Goal: Navigation & Orientation: Find specific page/section

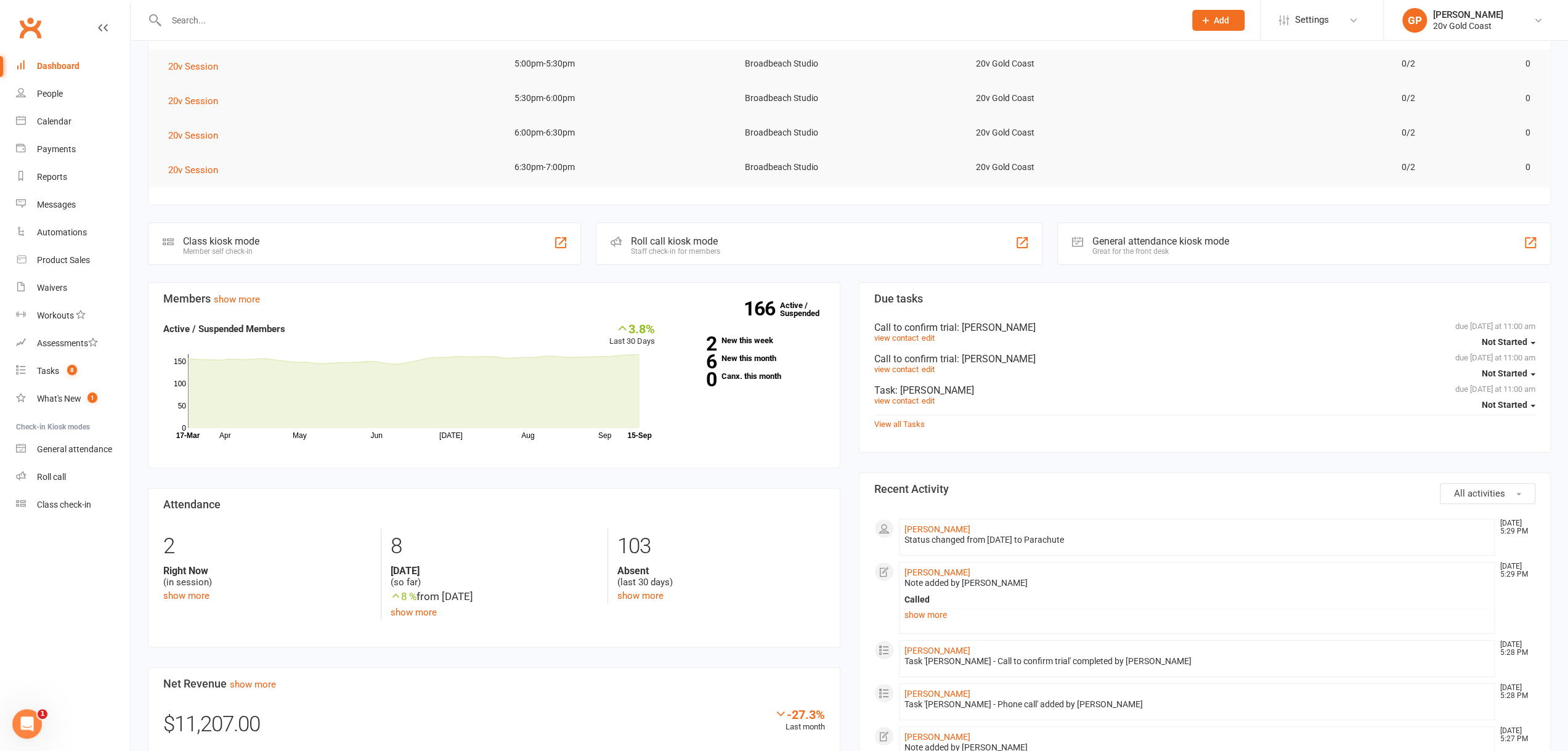
scroll to position [158, 0]
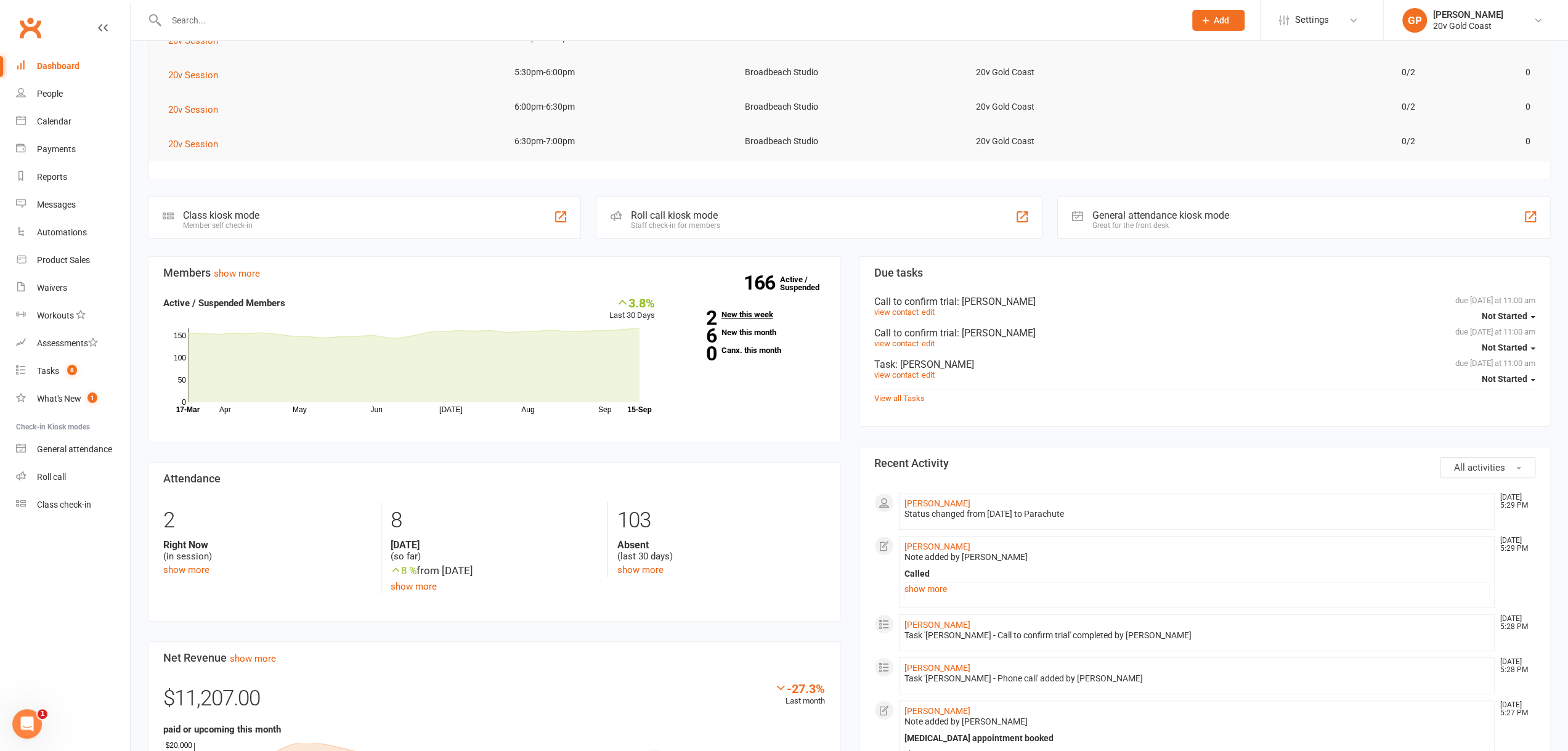
click at [749, 311] on link "2 New this week" at bounding box center [749, 314] width 152 height 8
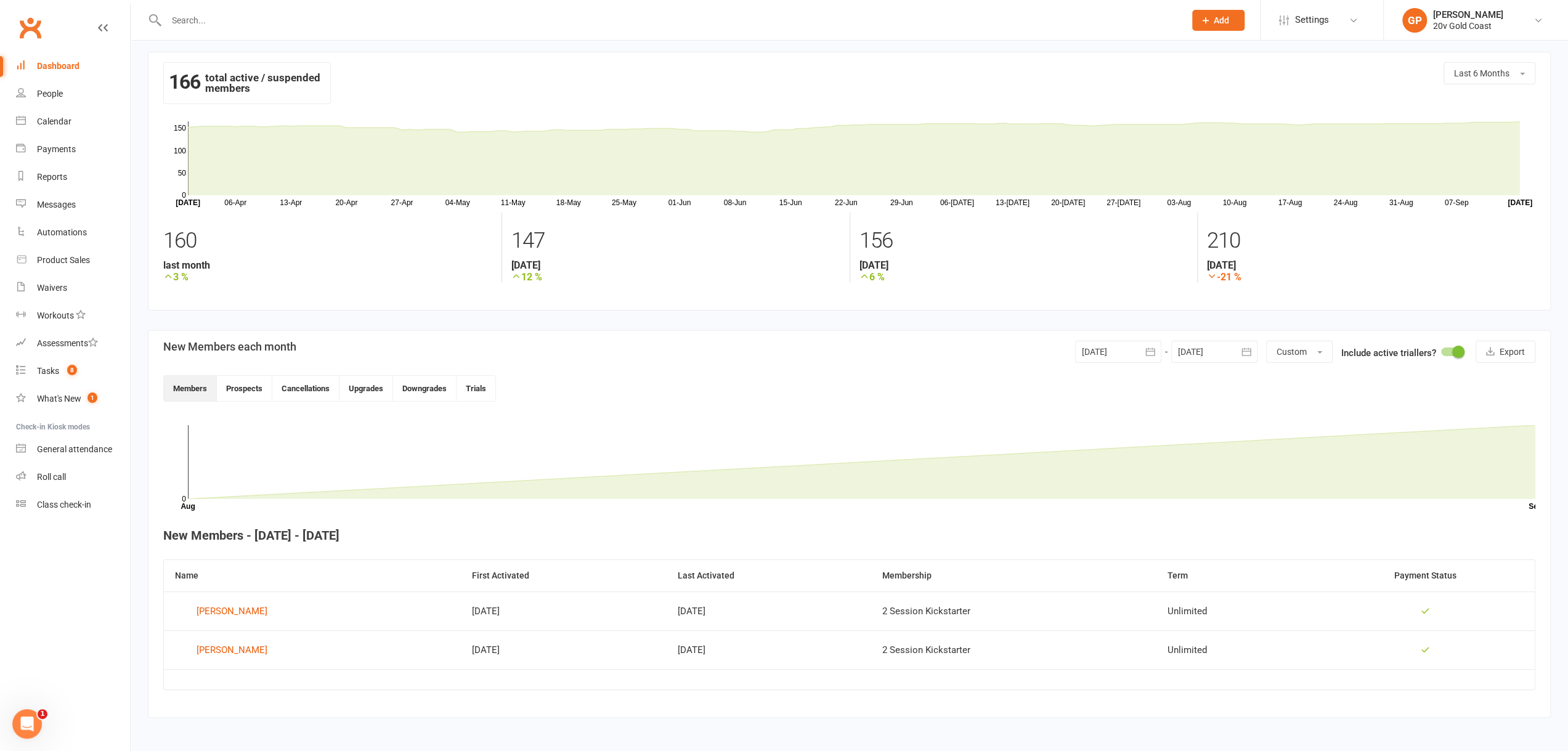
scroll to position [8, 0]
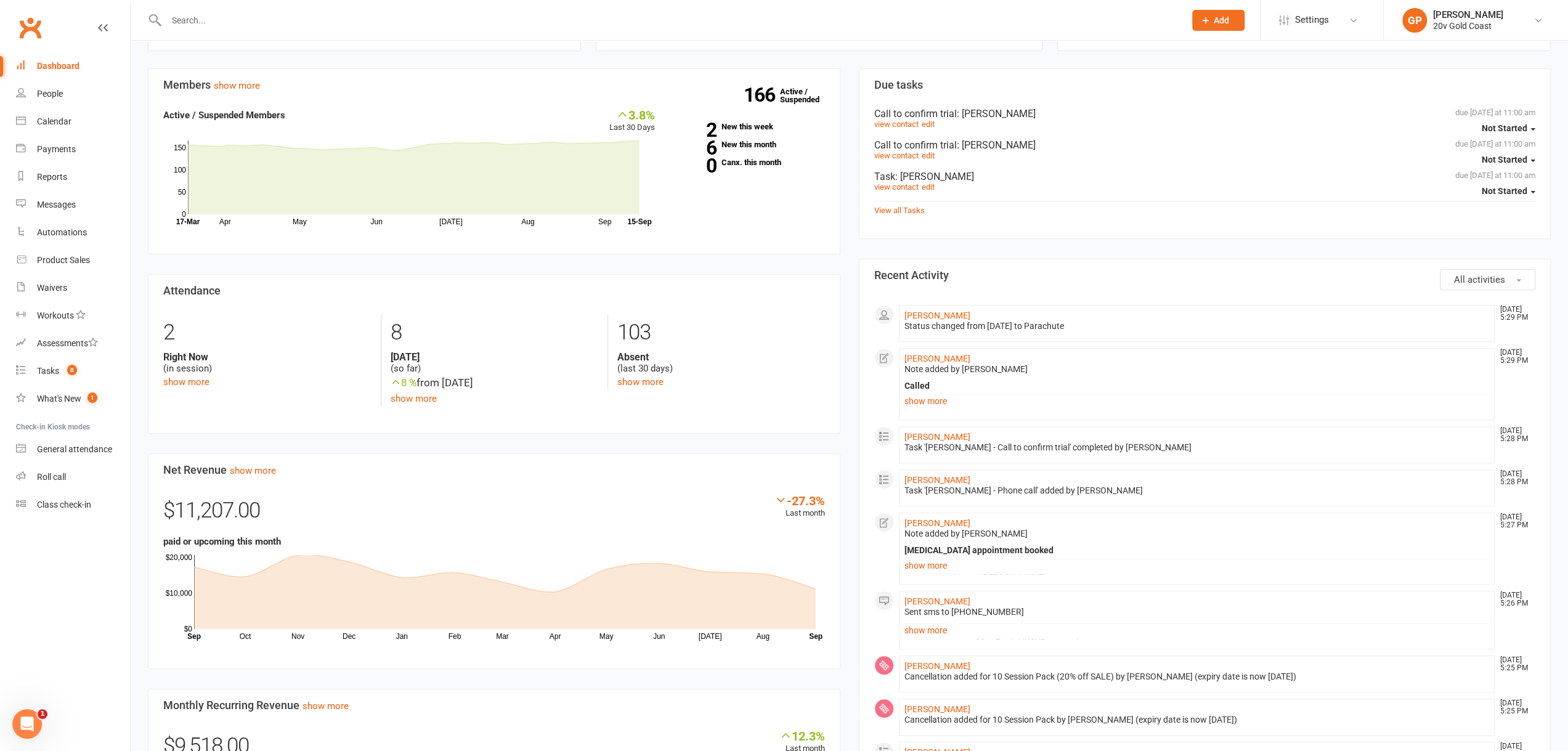
scroll to position [62, 0]
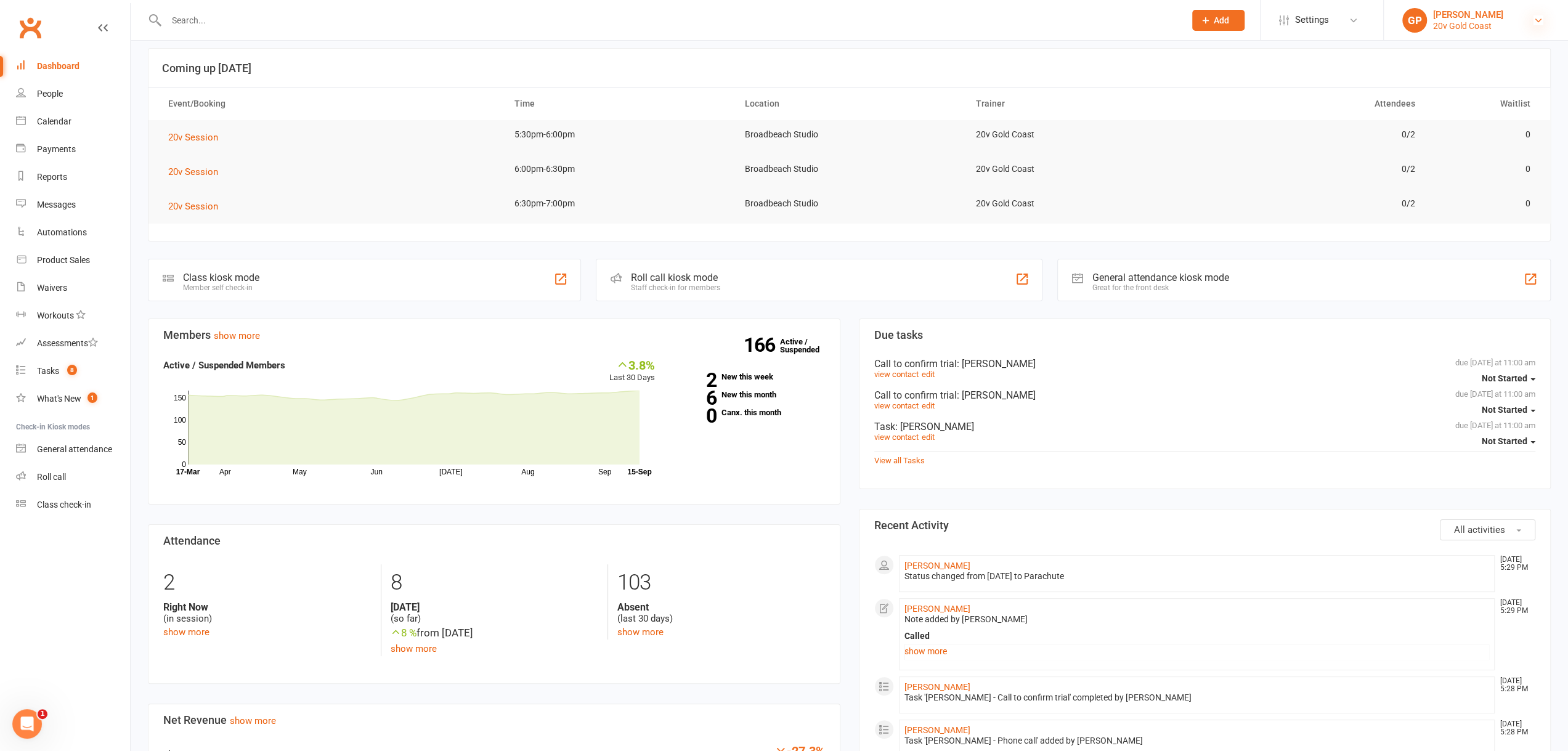
click at [1536, 17] on icon at bounding box center [1538, 20] width 10 height 10
click at [1475, 82] on link "Switch to: 20V [PERSON_NAME]" at bounding box center [1476, 84] width 184 height 29
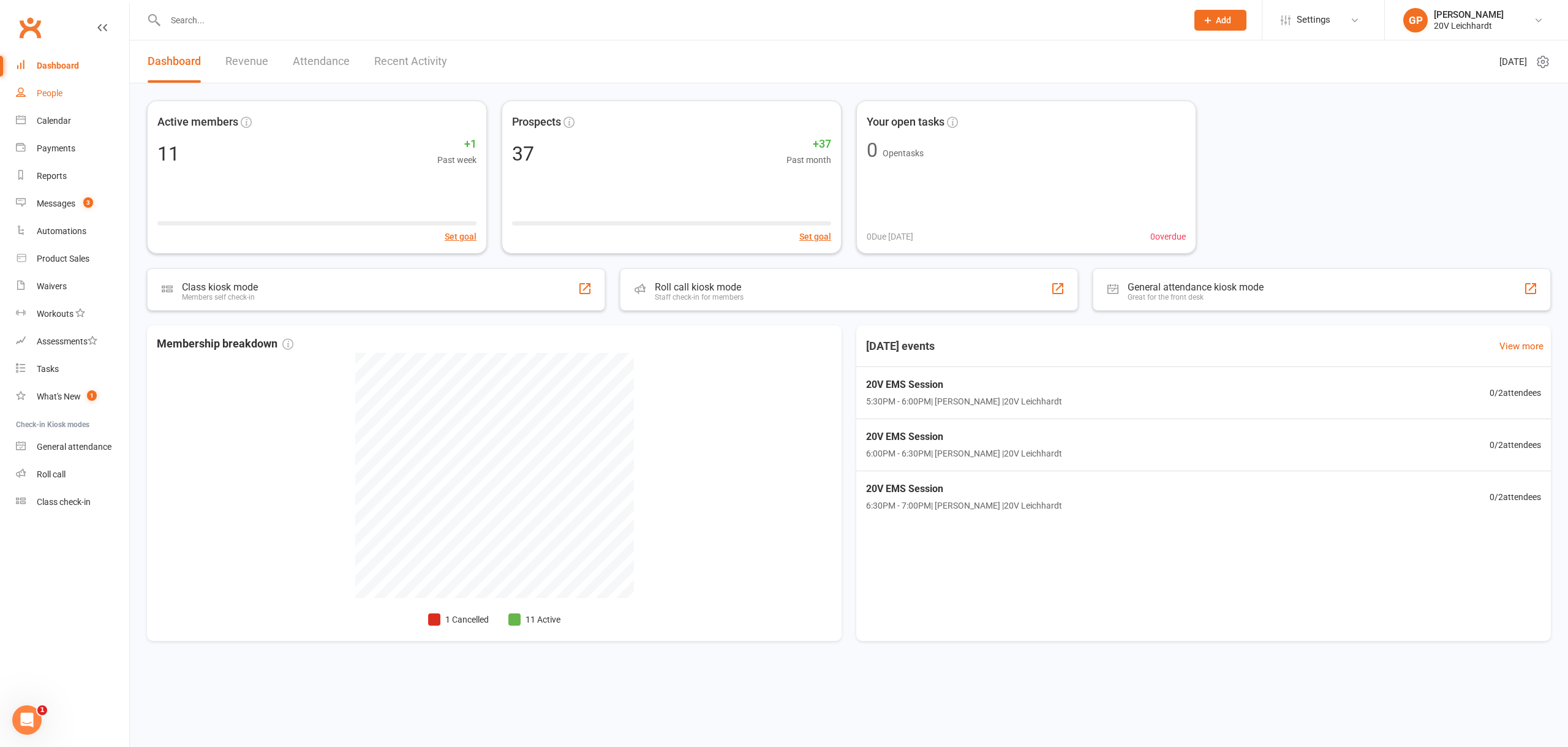
click at [51, 96] on div "People" at bounding box center [49, 93] width 26 height 10
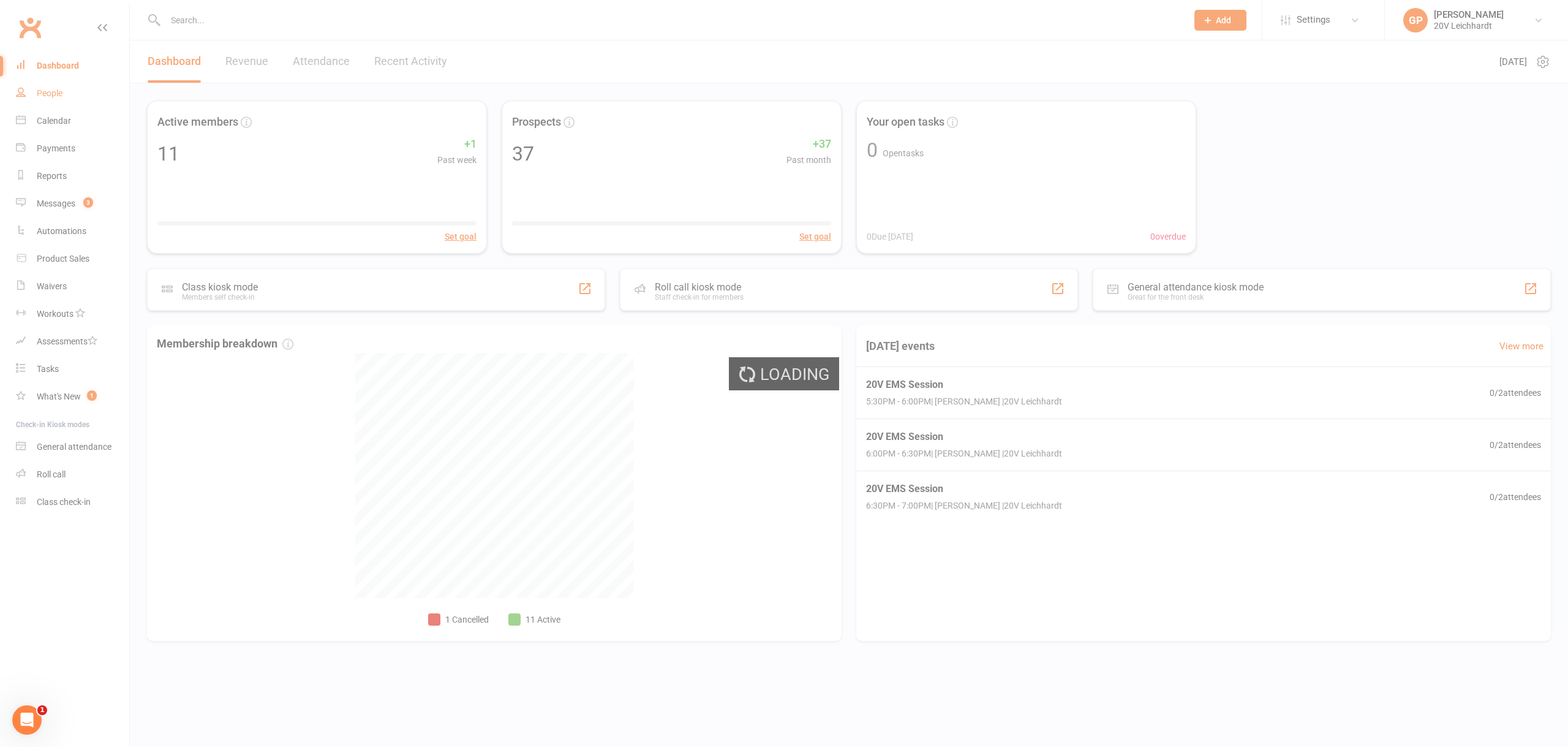
select select "25"
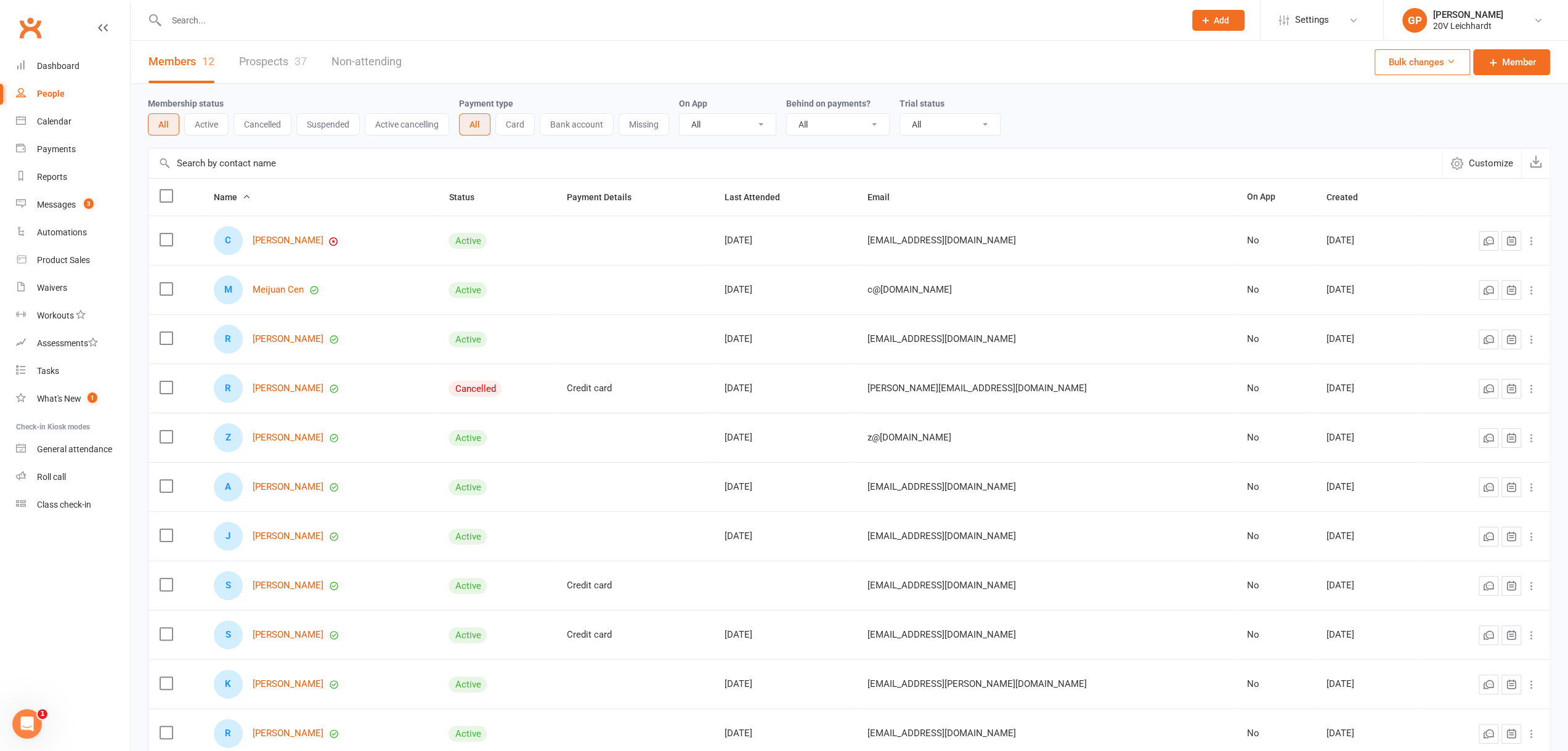
click at [266, 64] on link "Prospects 37" at bounding box center [273, 62] width 68 height 42
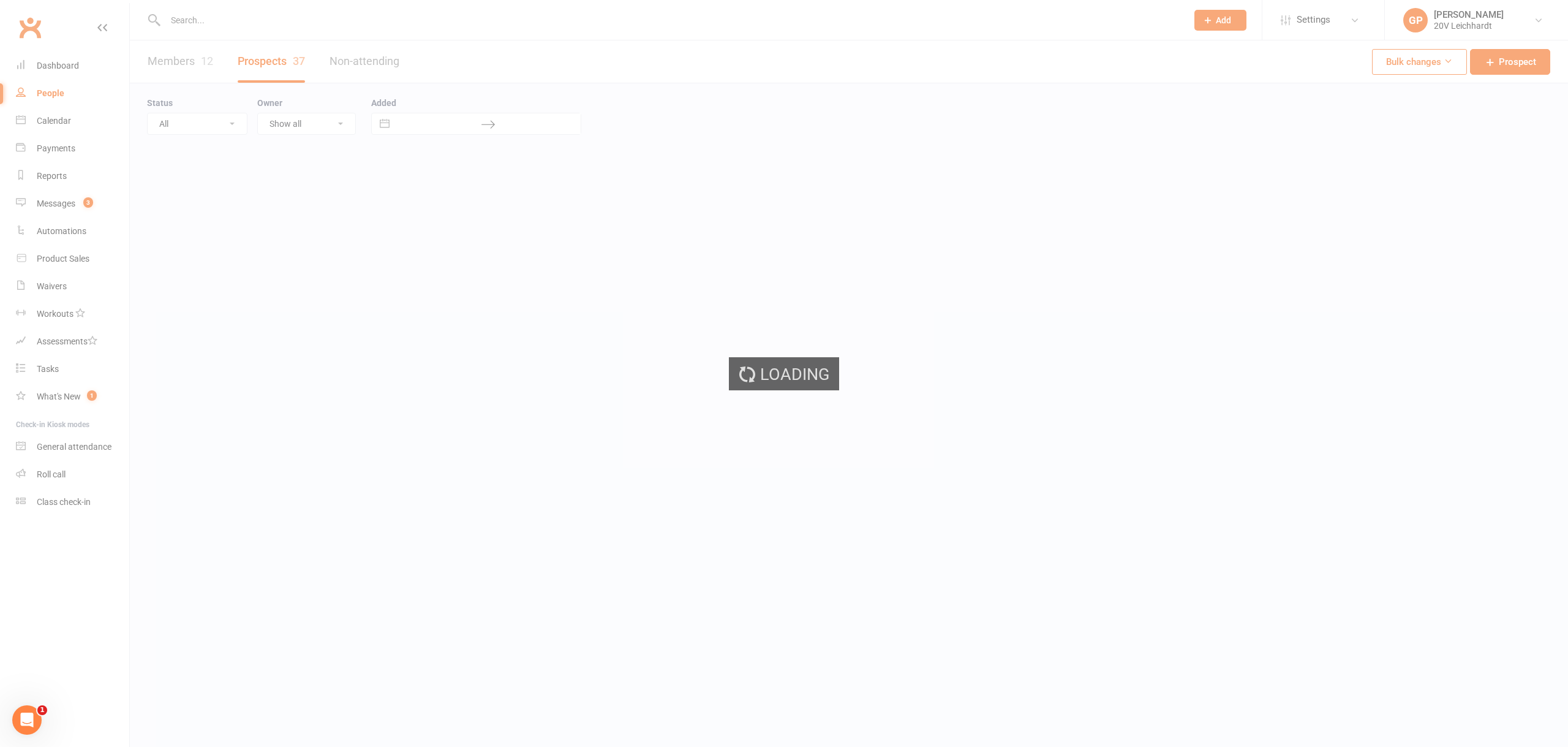
select select "100"
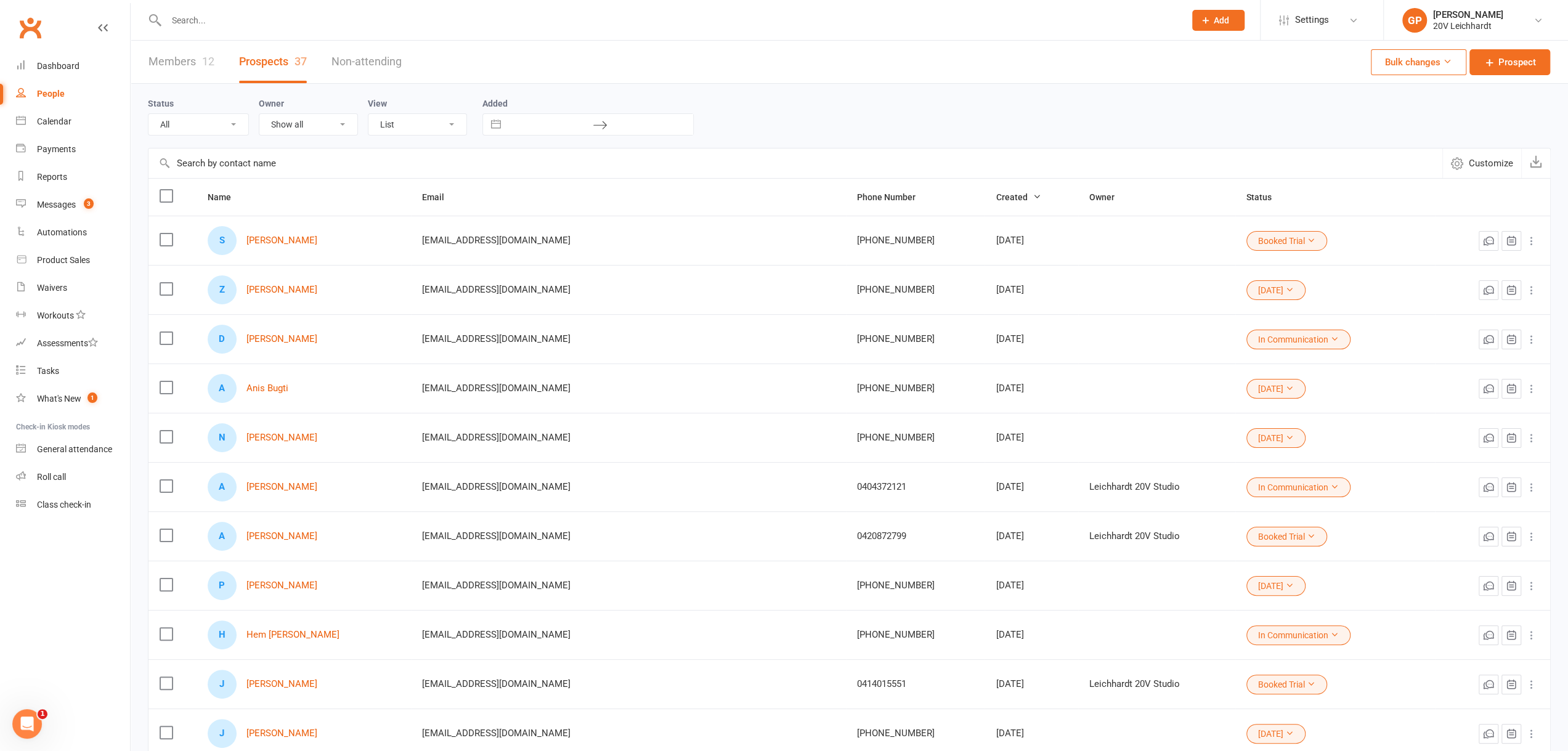
click at [191, 65] on link "Members 12" at bounding box center [181, 62] width 66 height 42
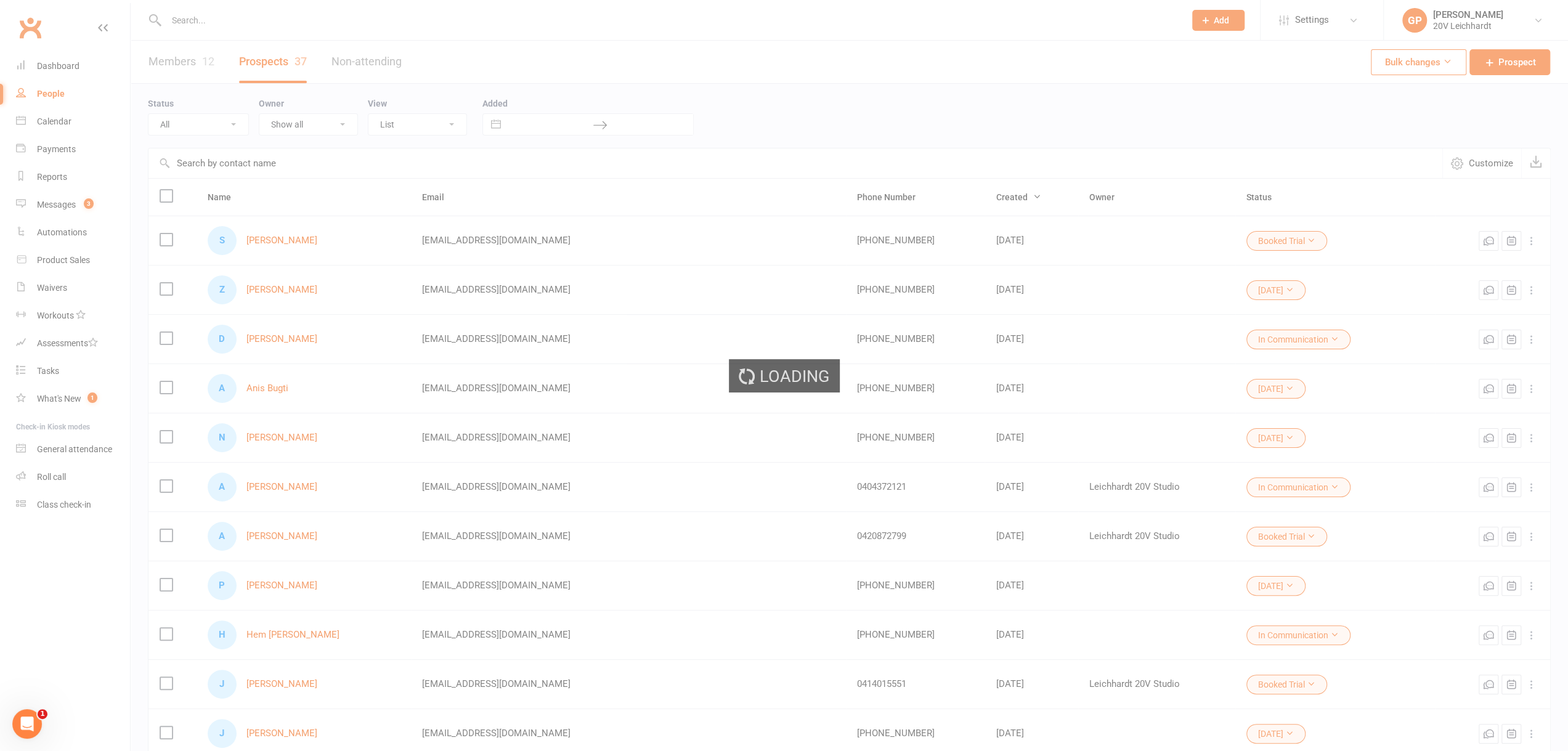
select select "25"
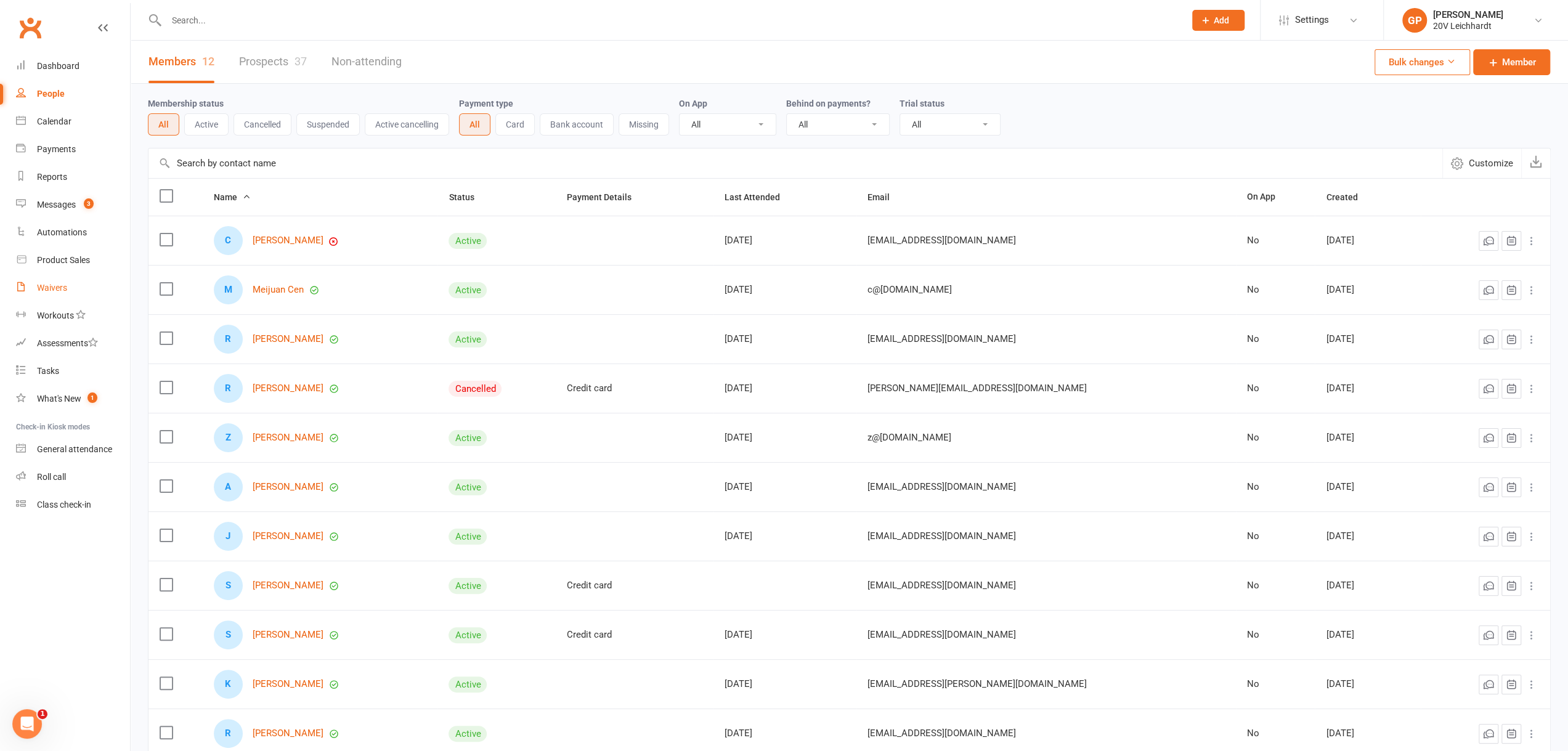
click at [40, 285] on div "Waivers" at bounding box center [52, 288] width 30 height 10
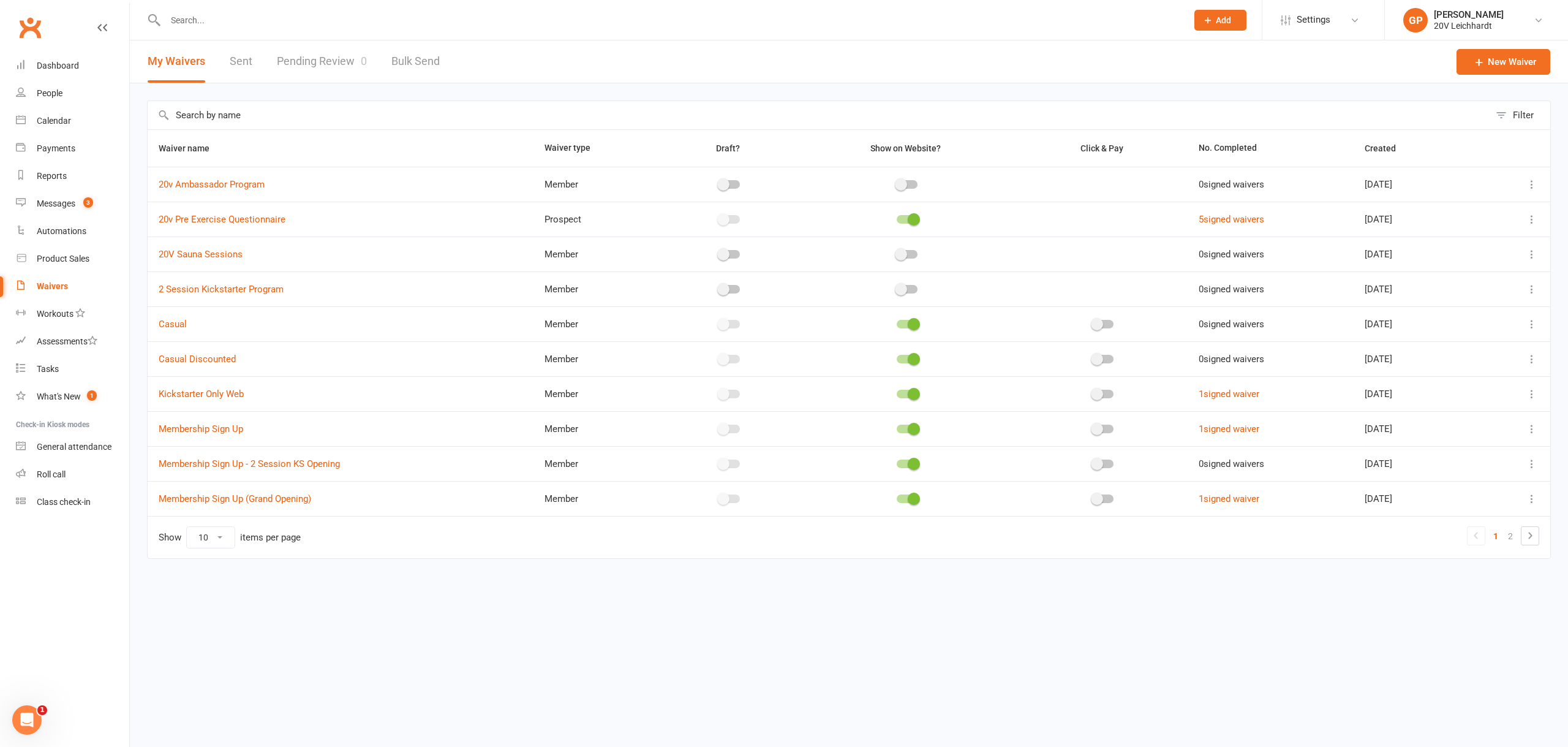
click at [243, 65] on link "Sent" at bounding box center [241, 61] width 22 height 42
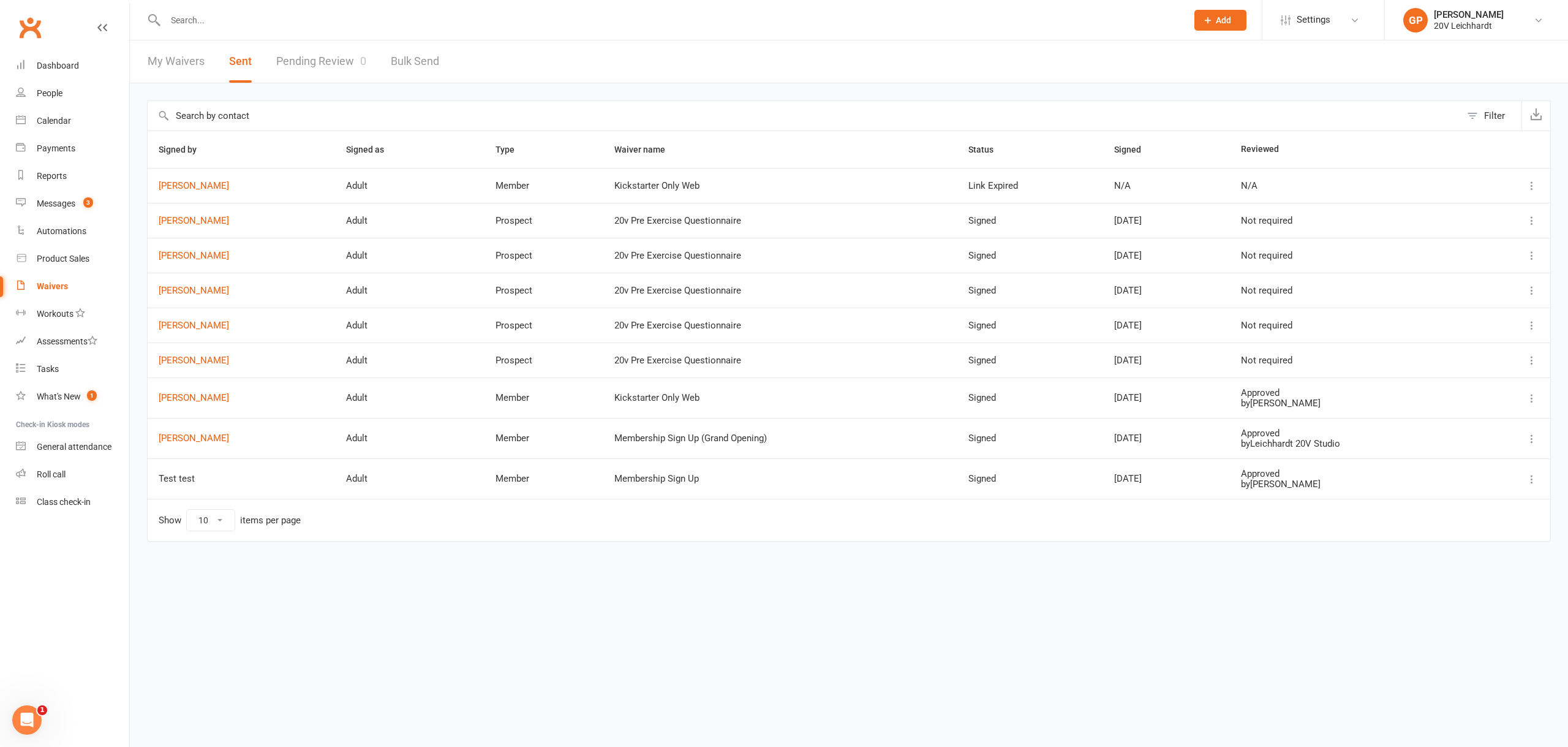
click at [235, 67] on button "Sent" at bounding box center [241, 61] width 22 height 42
click at [418, 65] on link "Bulk Send" at bounding box center [415, 61] width 48 height 42
select select "active_members"
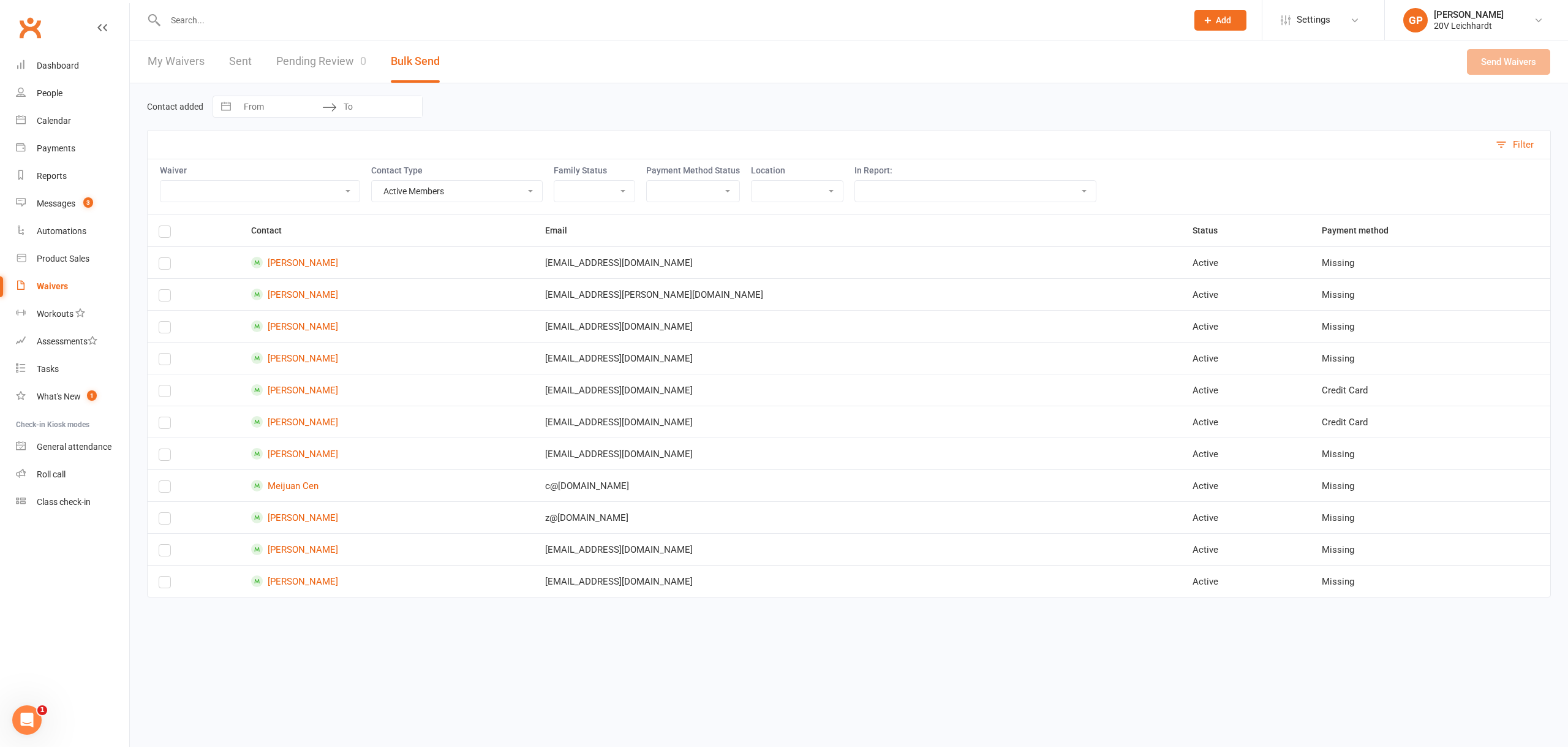
click at [234, 61] on link "Sent" at bounding box center [241, 61] width 22 height 42
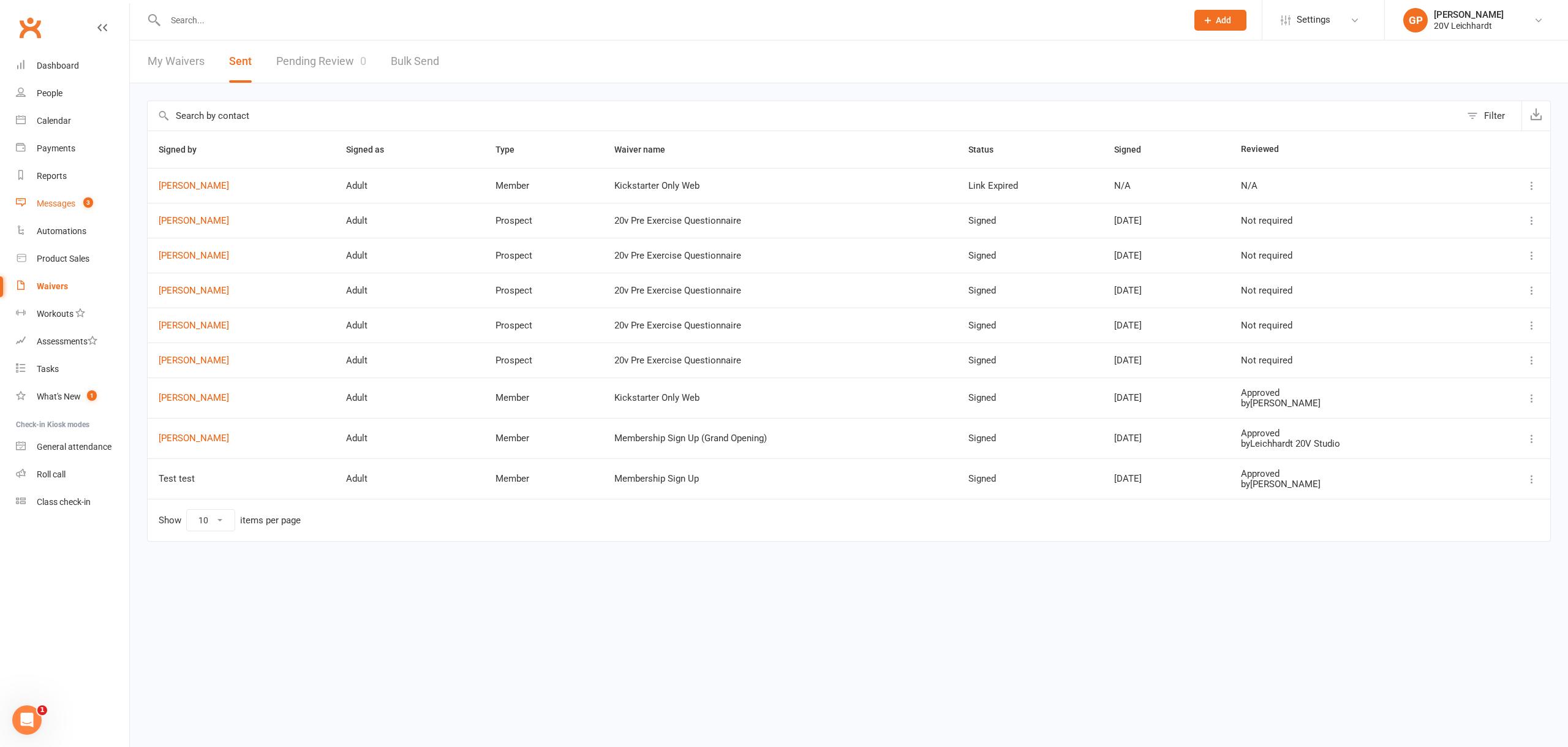
click at [47, 204] on div "Messages" at bounding box center [56, 203] width 39 height 10
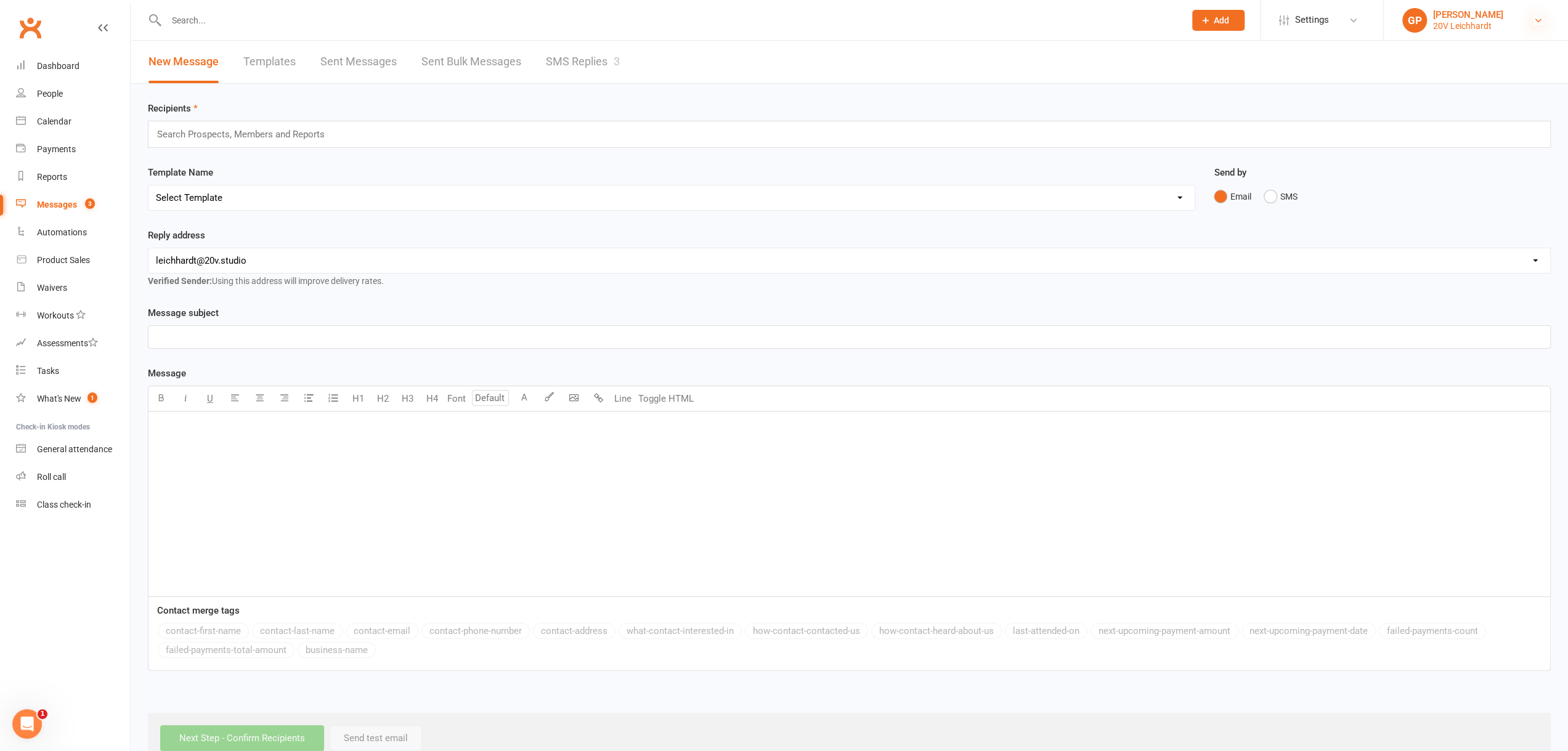
click at [1538, 19] on icon at bounding box center [1538, 20] width 10 height 10
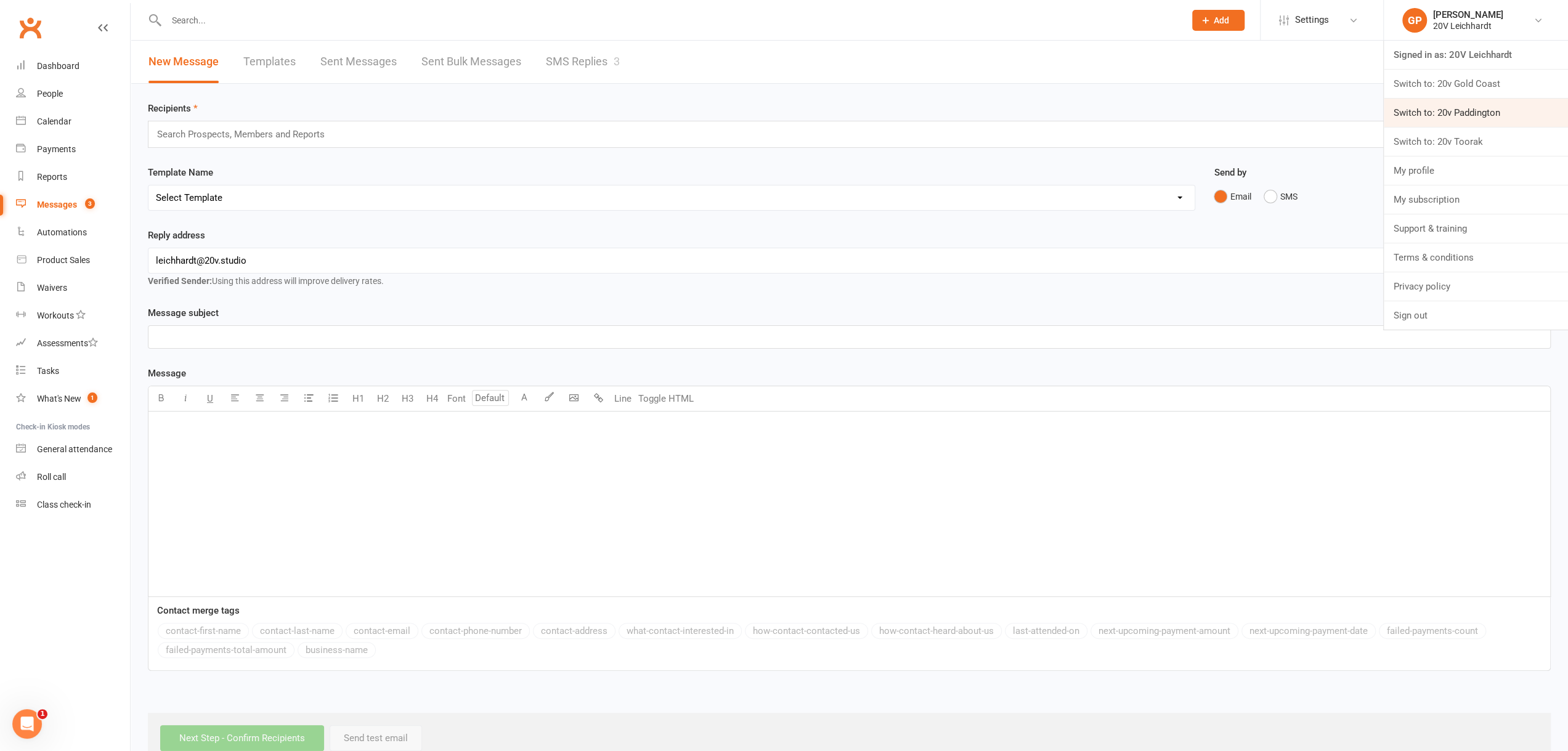
click at [1453, 118] on link "Switch to: 20v Paddington" at bounding box center [1476, 113] width 184 height 29
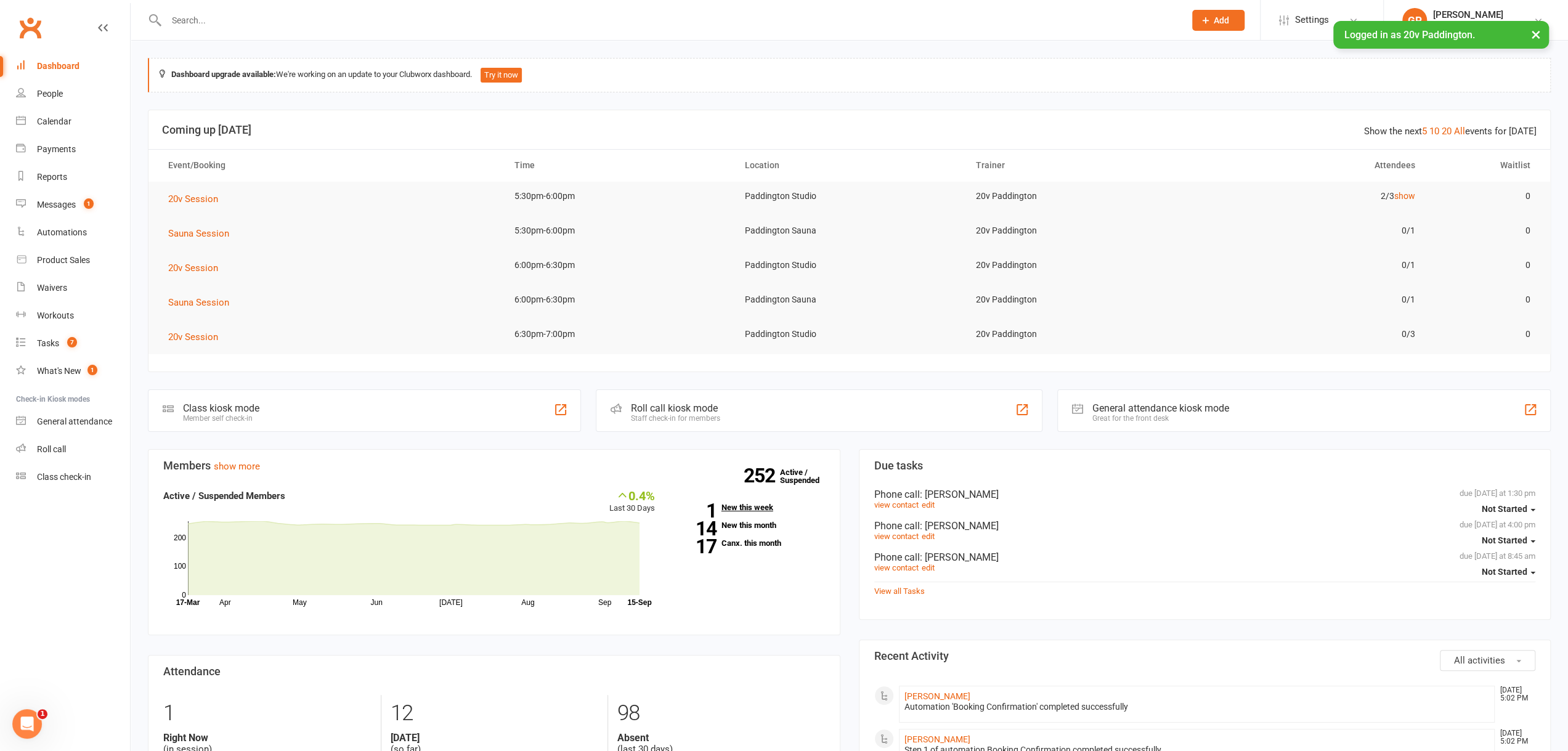
click at [735, 506] on link "1 New this week" at bounding box center [749, 507] width 152 height 8
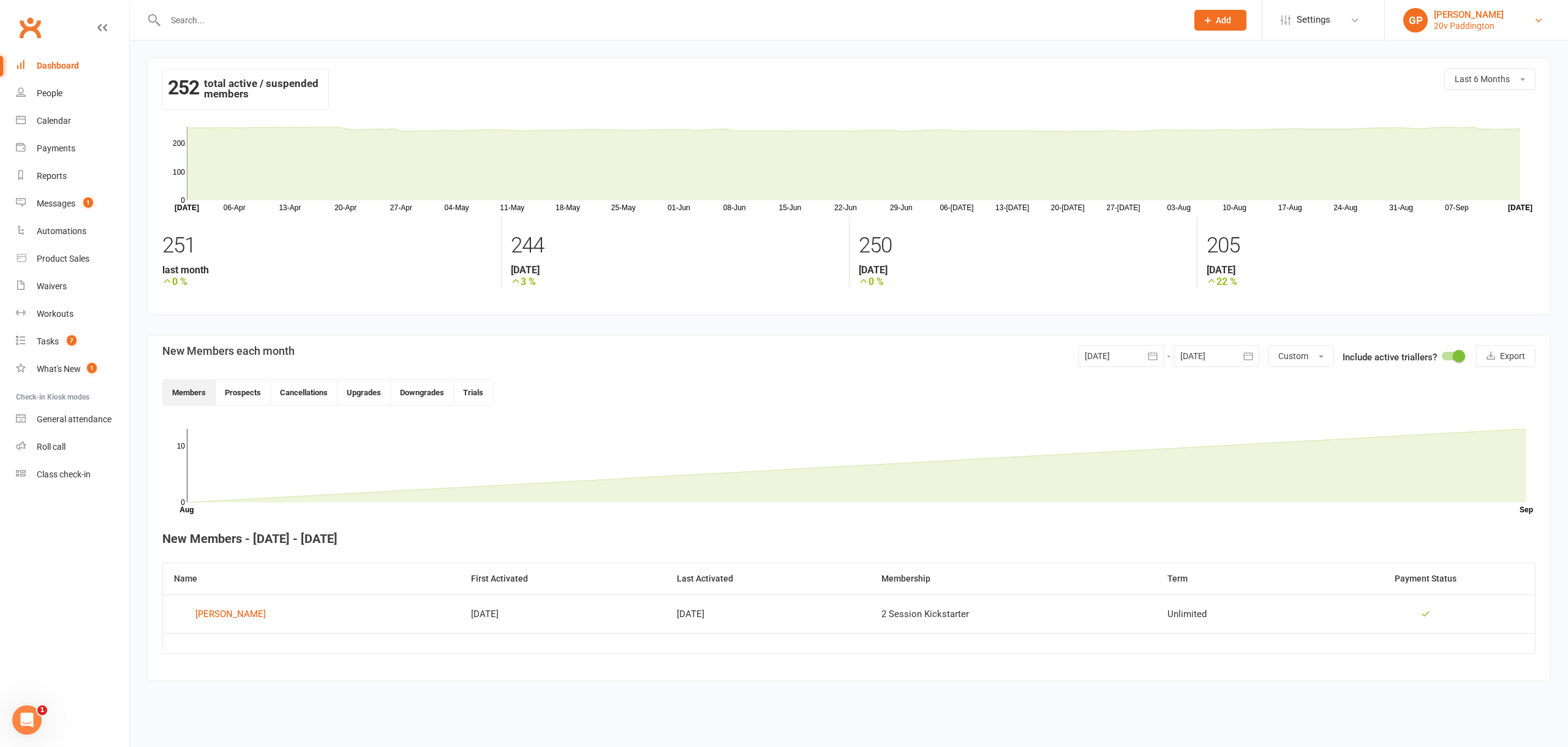
click at [1530, 20] on link "GP Graham Pearson 20v Paddington" at bounding box center [1476, 20] width 146 height 24
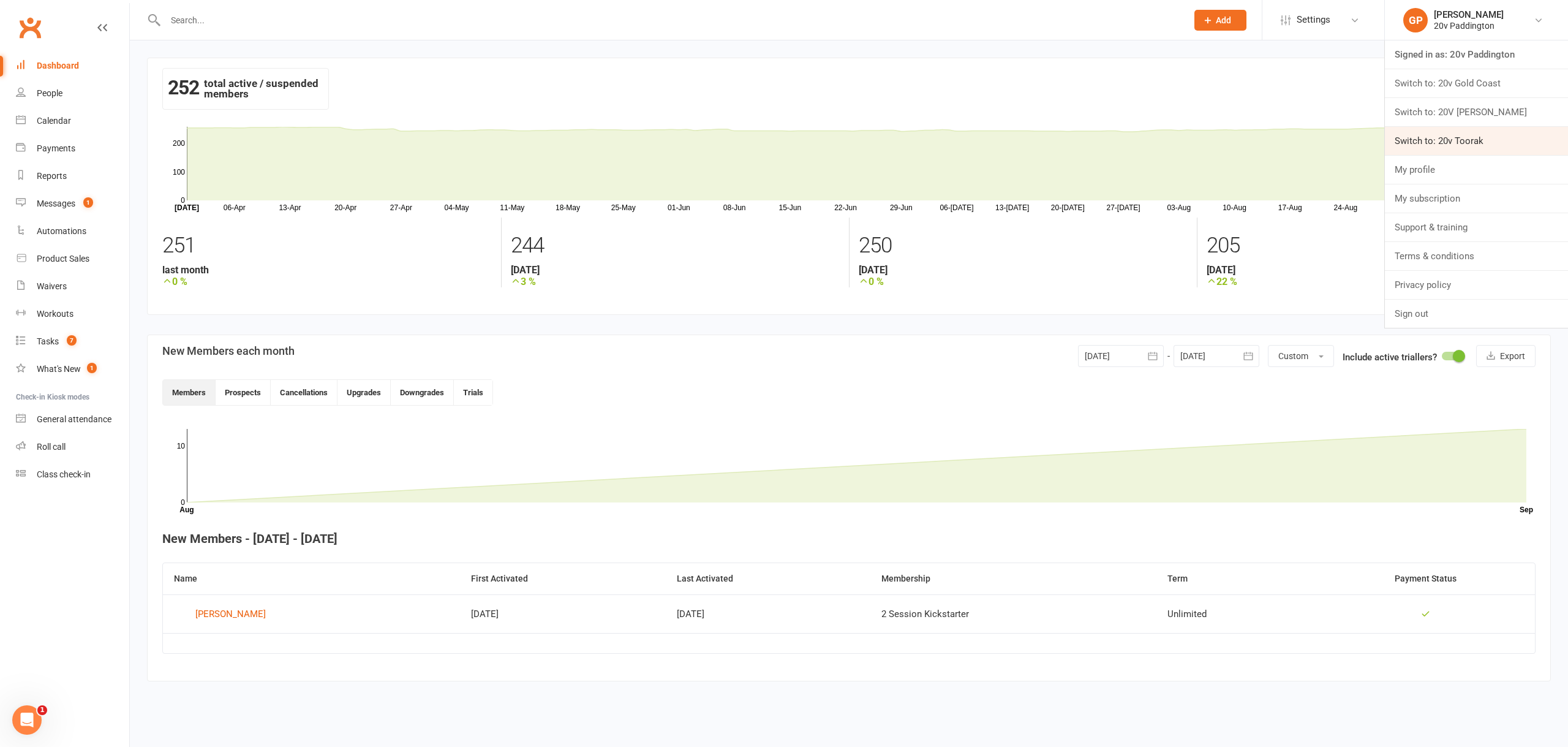
click at [1465, 138] on link "Switch to: 20v Toorak" at bounding box center [1476, 140] width 183 height 28
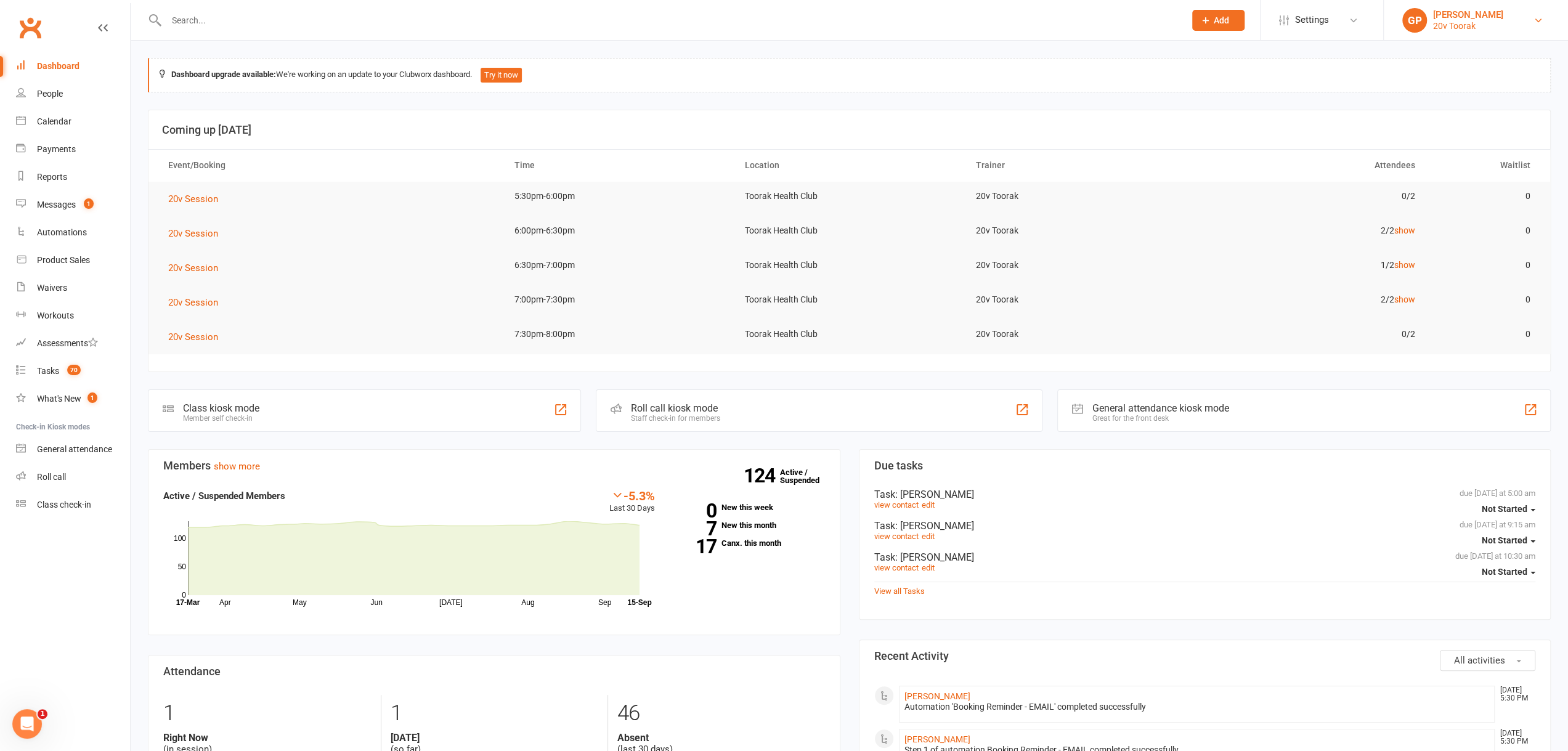
click at [1530, 27] on link "[PERSON_NAME] 20v Toorak" at bounding box center [1476, 20] width 147 height 25
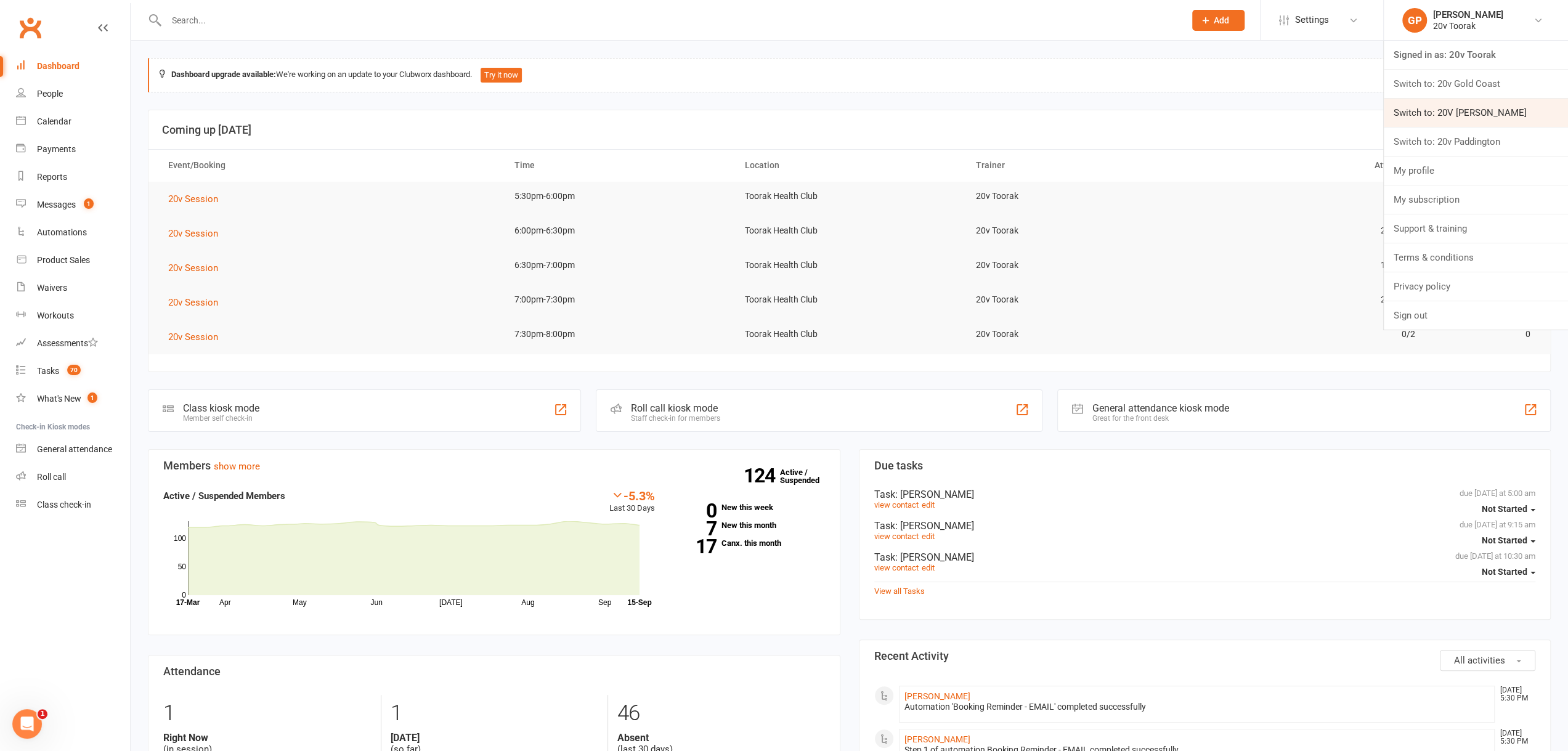
click at [1488, 115] on link "Switch to: 20V [PERSON_NAME]" at bounding box center [1476, 113] width 184 height 29
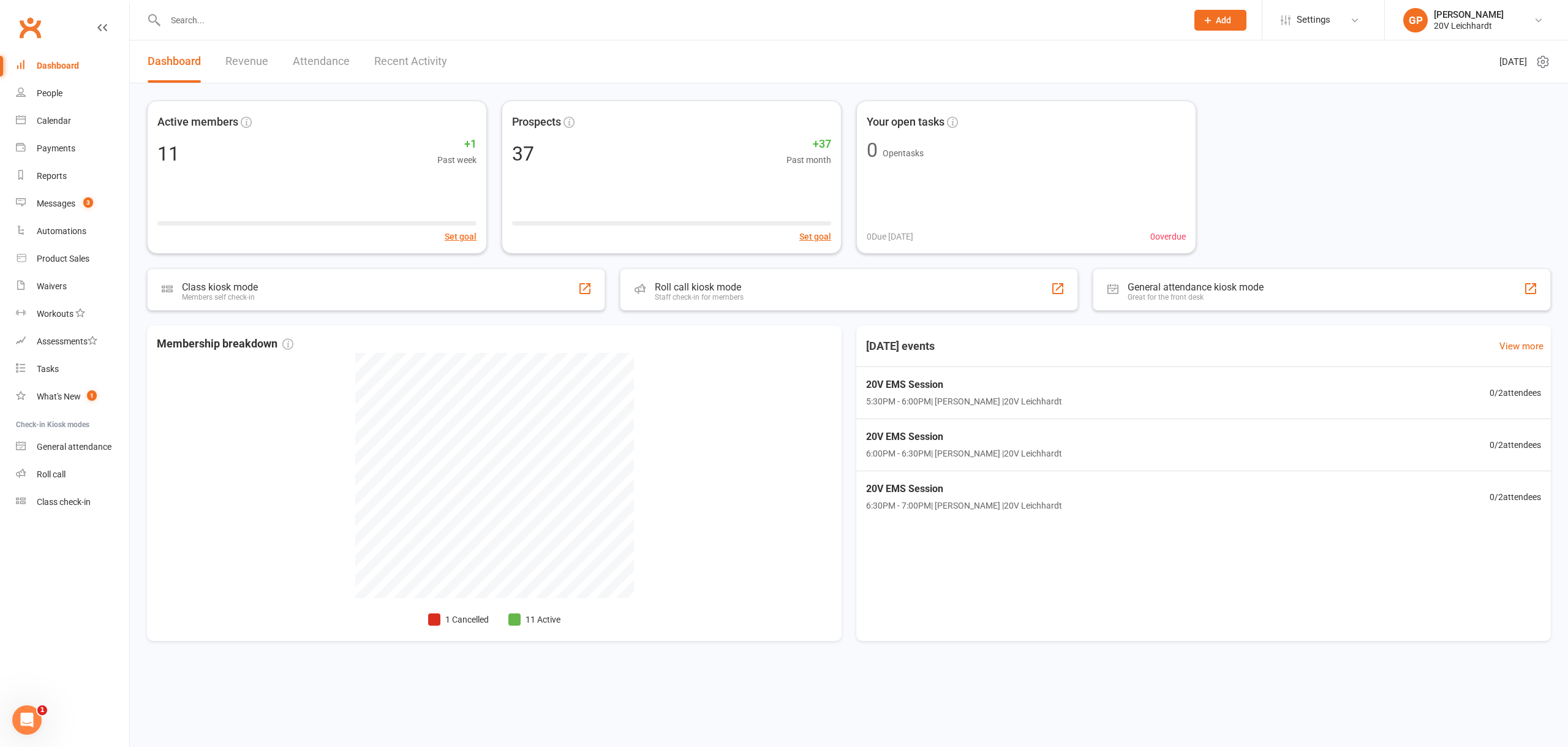
click at [227, 58] on link "Revenue" at bounding box center [247, 61] width 43 height 42
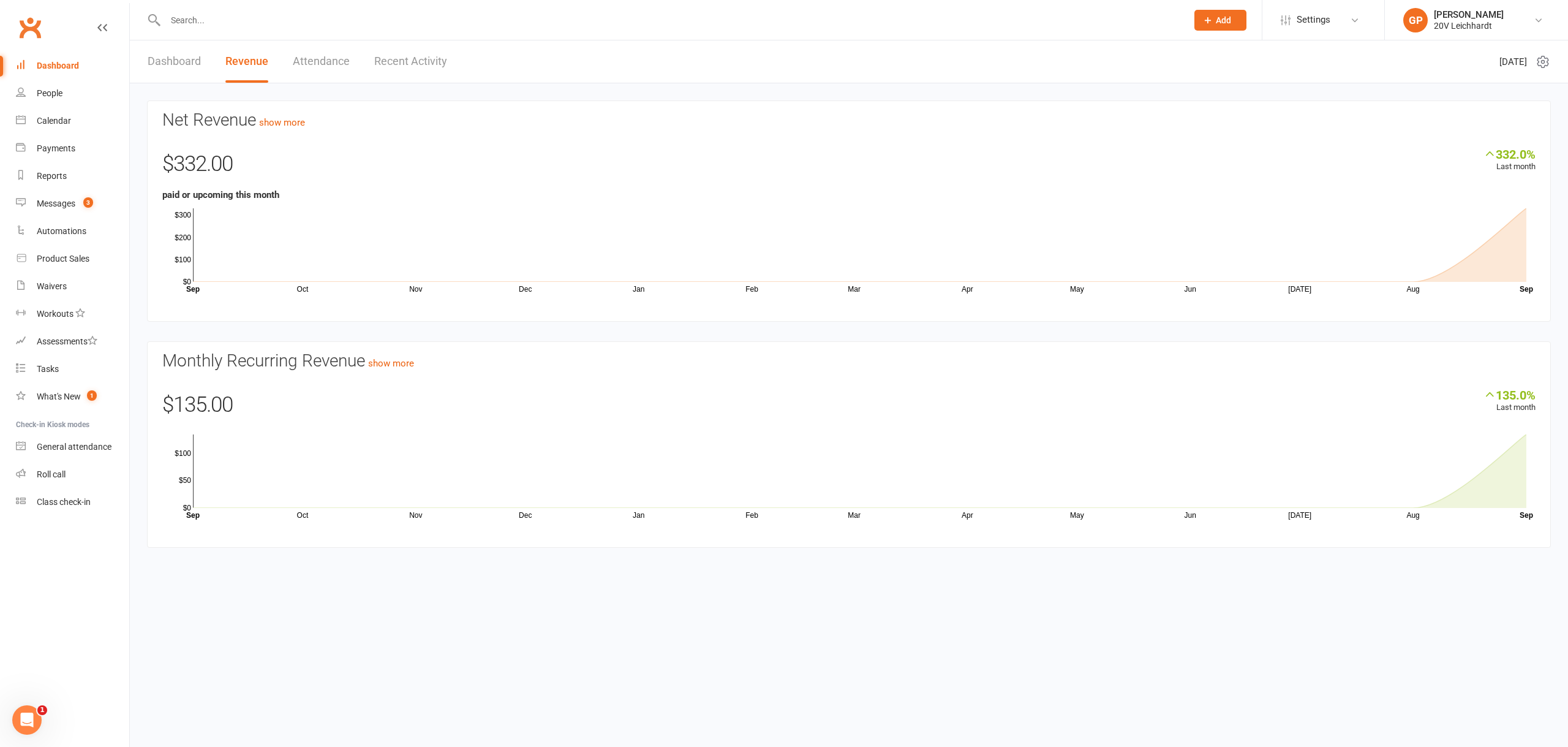
click at [330, 56] on link "Attendance" at bounding box center [321, 61] width 57 height 42
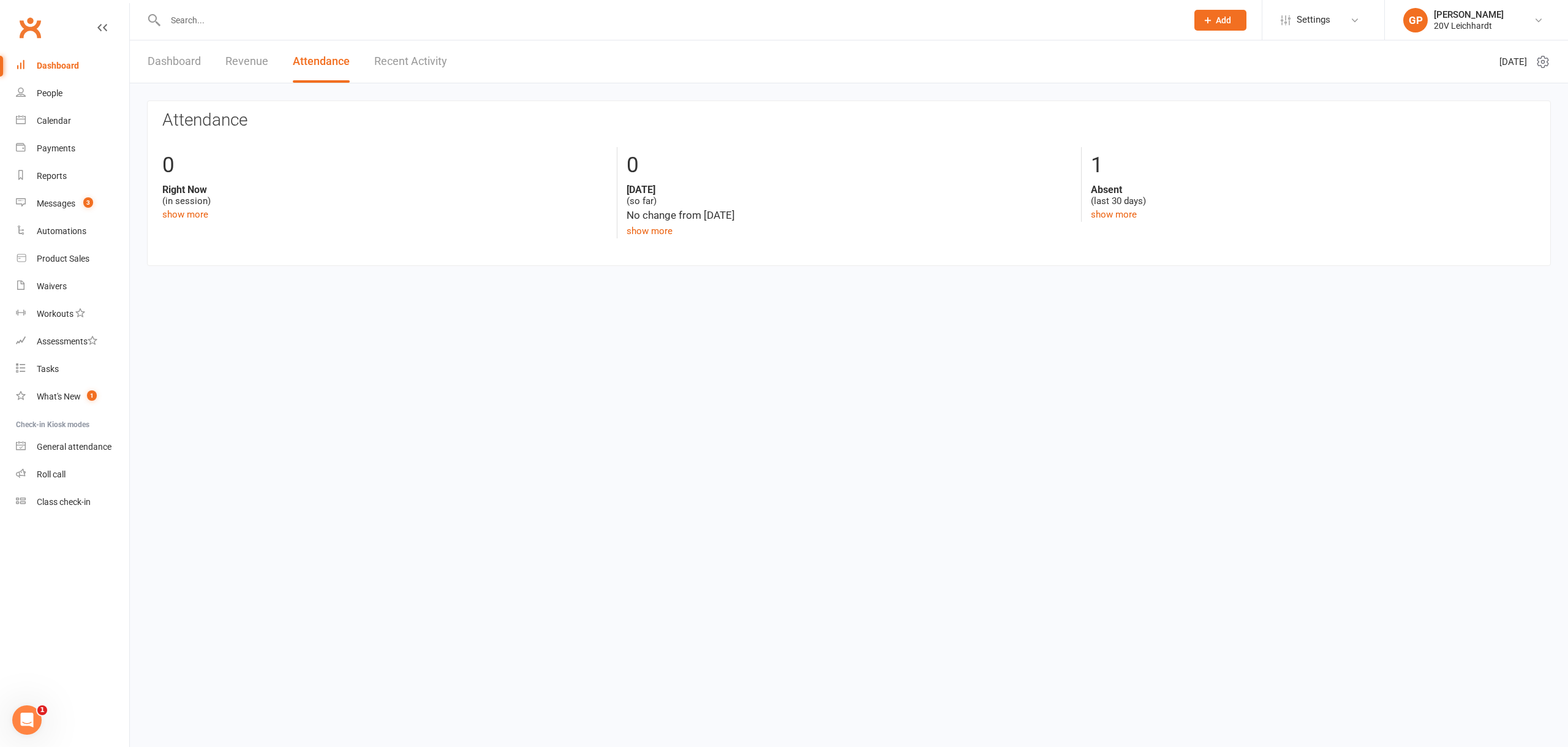
click at [428, 55] on link "Recent Activity" at bounding box center [411, 61] width 73 height 42
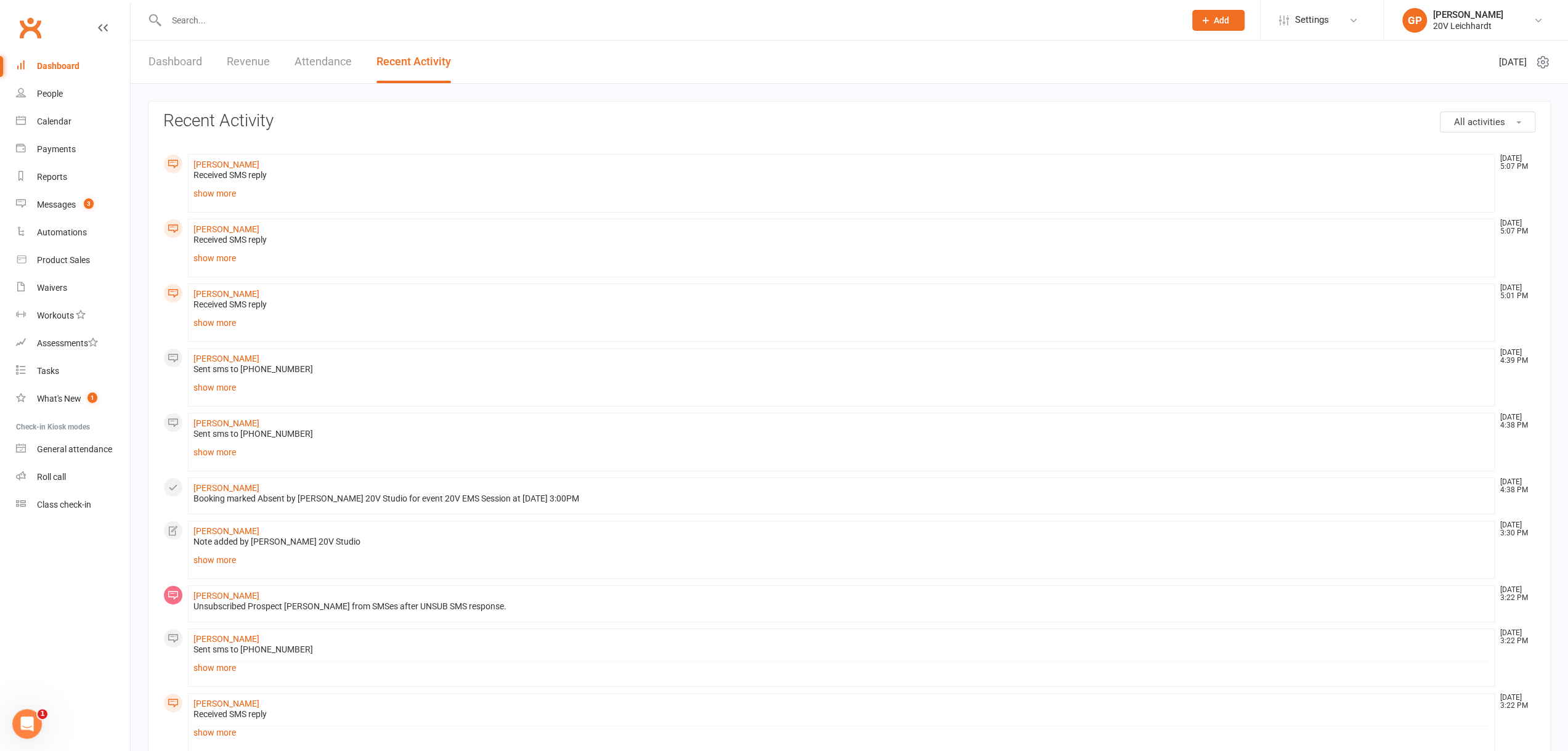
click at [178, 57] on link "Dashboard" at bounding box center [175, 62] width 54 height 42
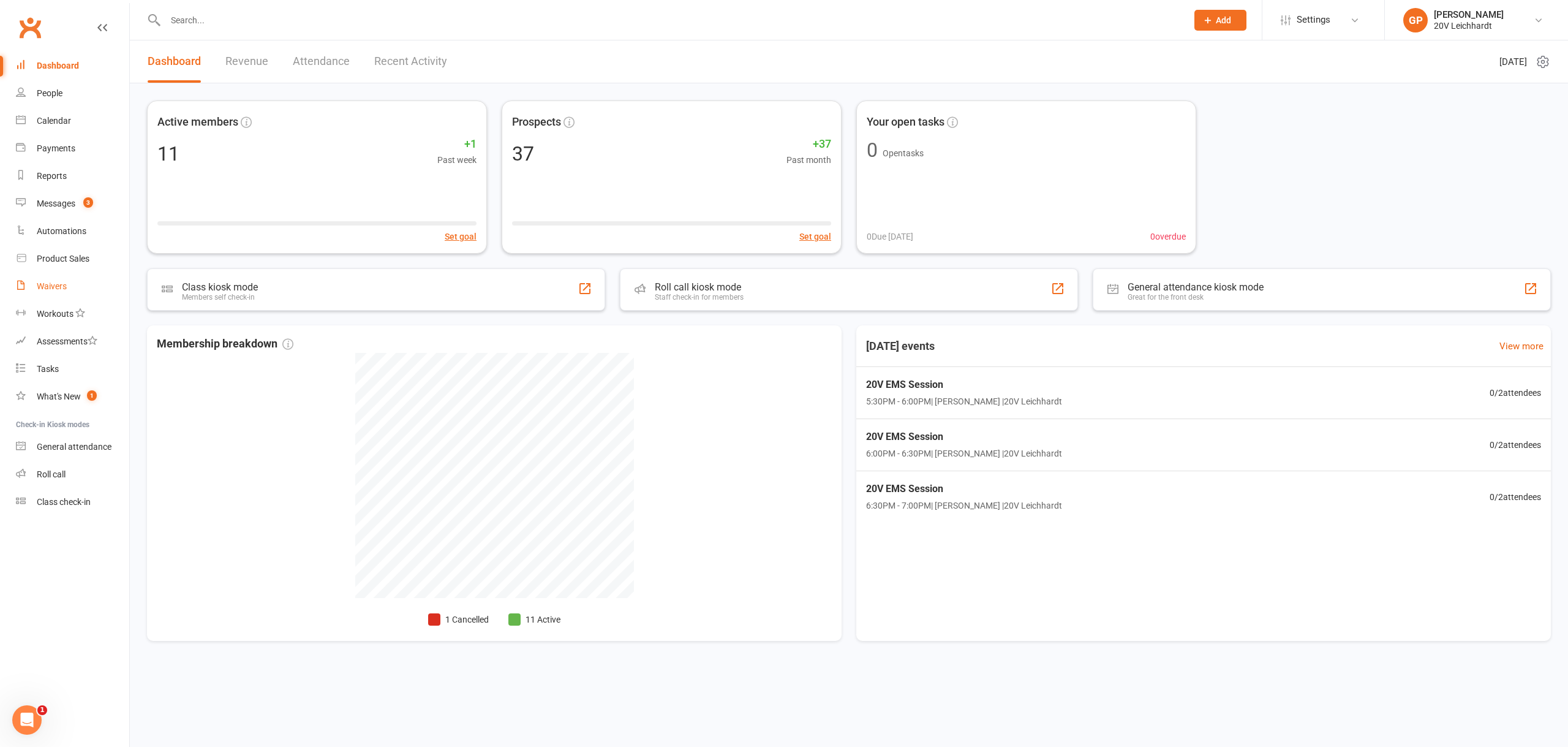
click at [44, 289] on div "Waivers" at bounding box center [52, 286] width 30 height 10
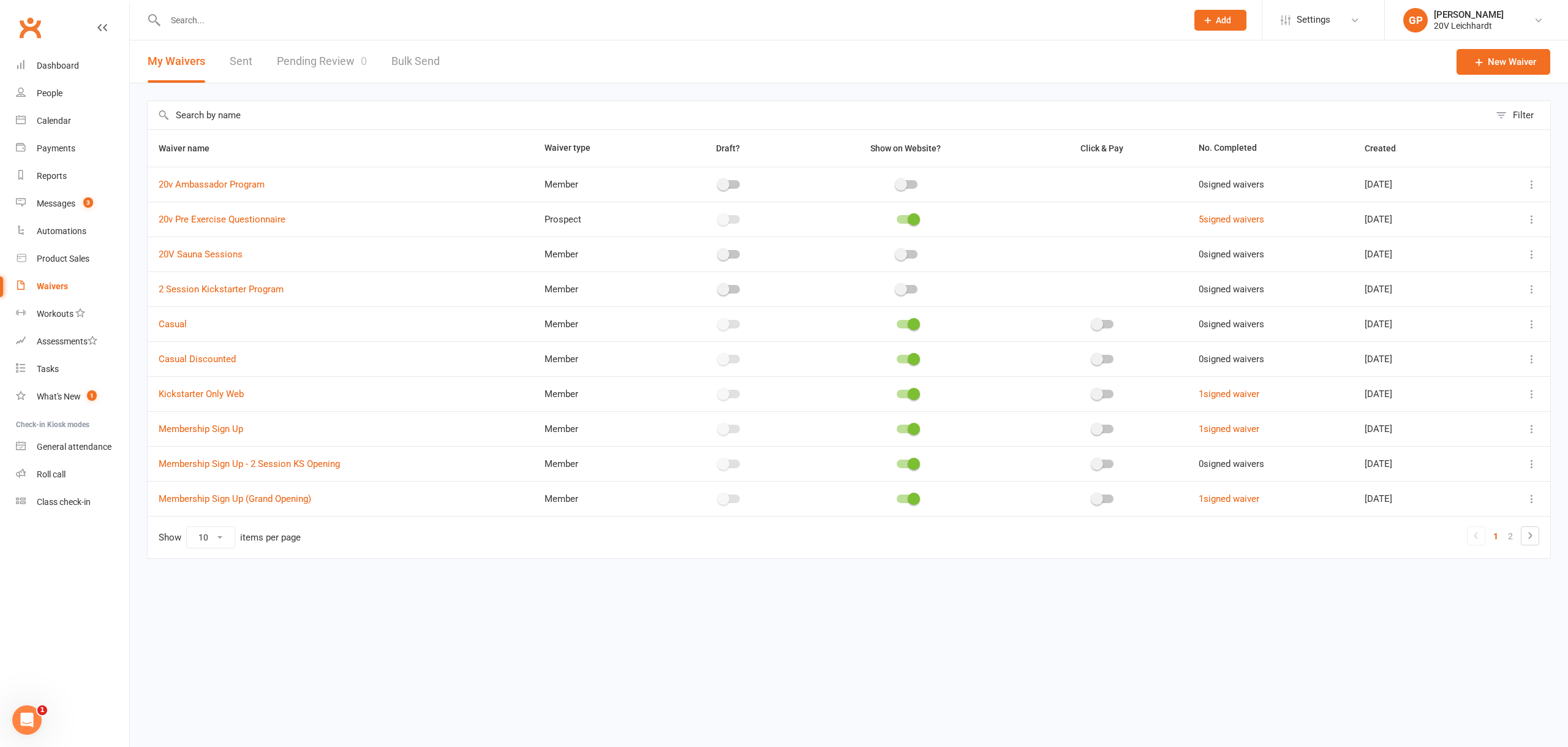
click at [247, 63] on link "Sent" at bounding box center [241, 61] width 22 height 42
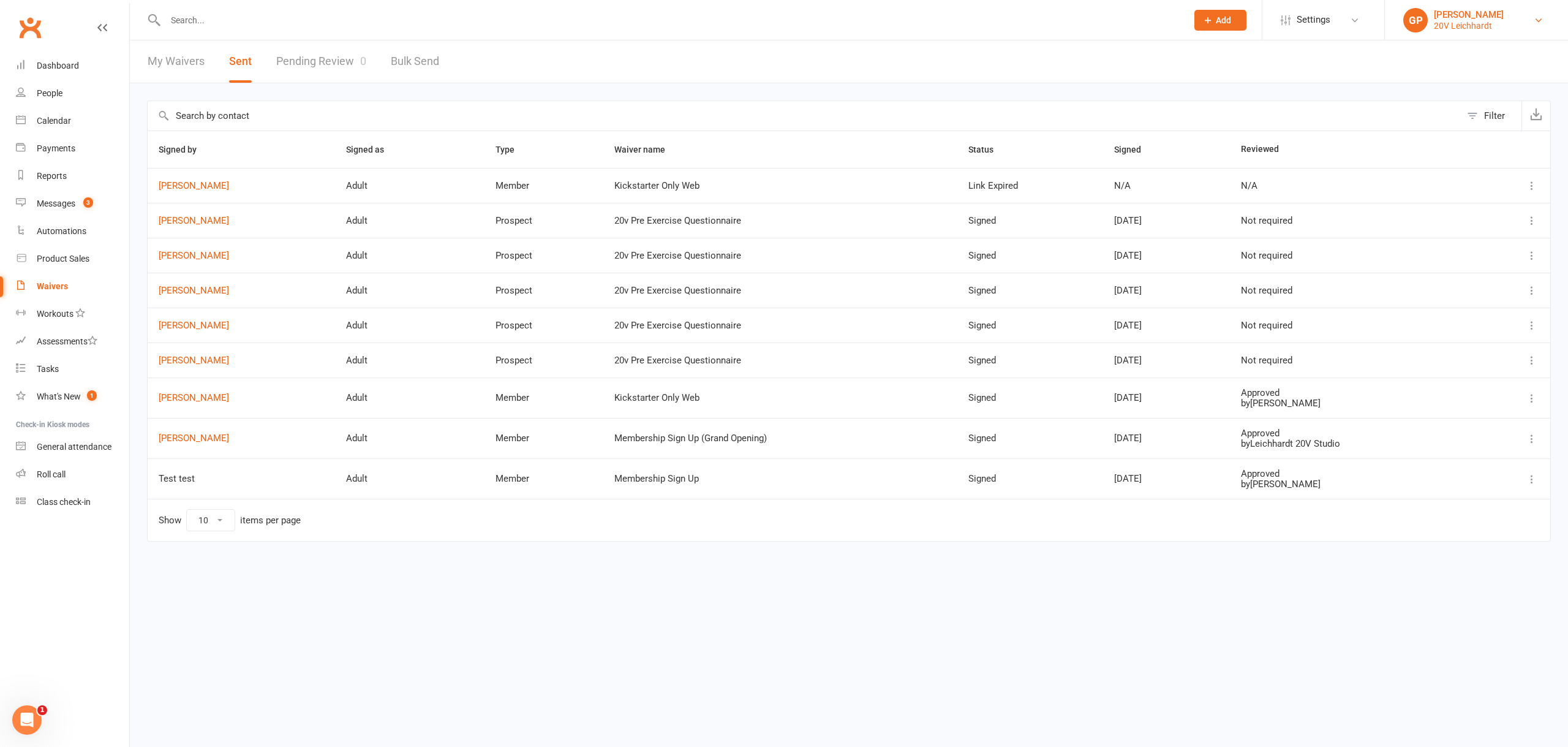
click at [1529, 16] on link "GP Graham Pearson 20V Leichhardt" at bounding box center [1476, 20] width 146 height 24
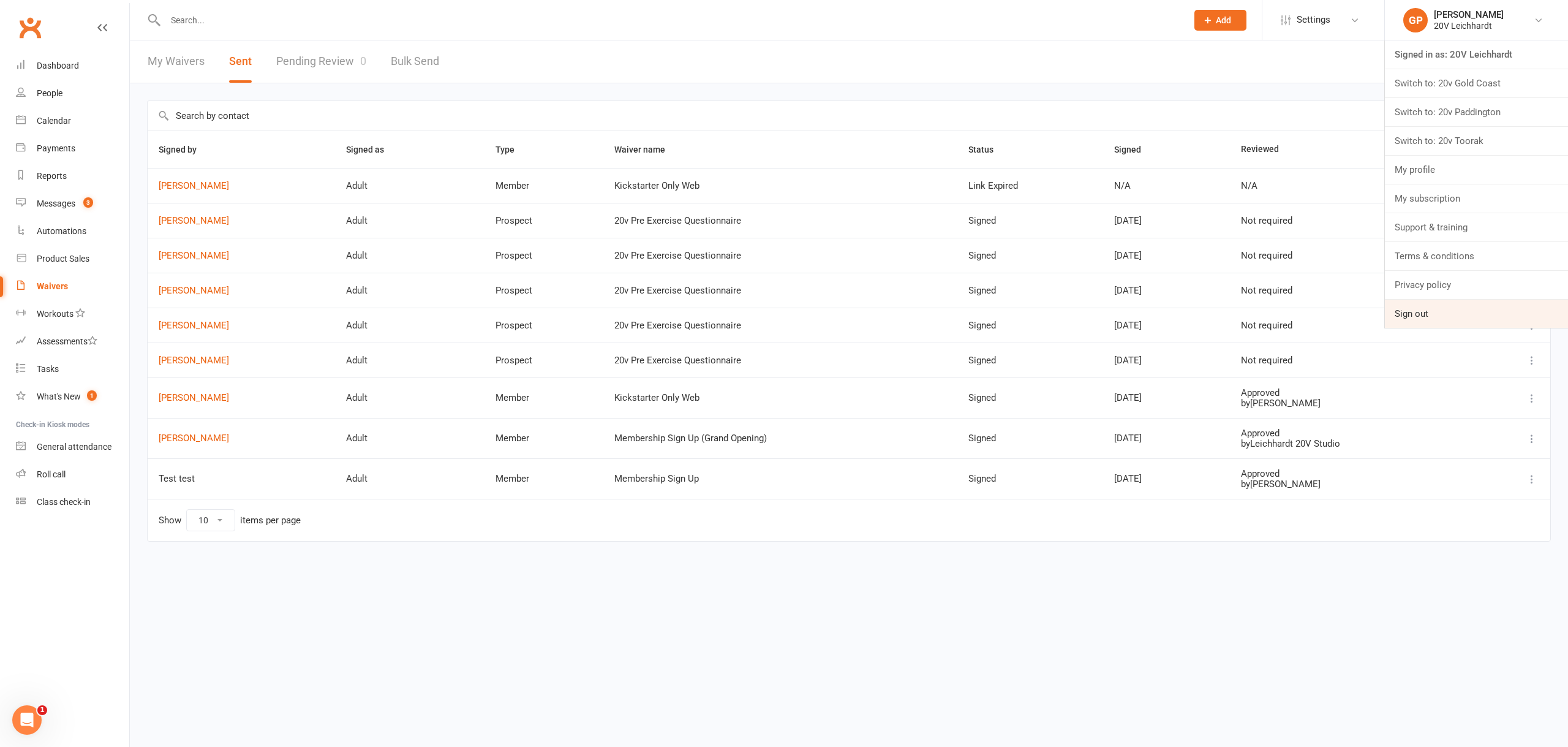
click at [1434, 303] on link "Sign out" at bounding box center [1476, 313] width 183 height 28
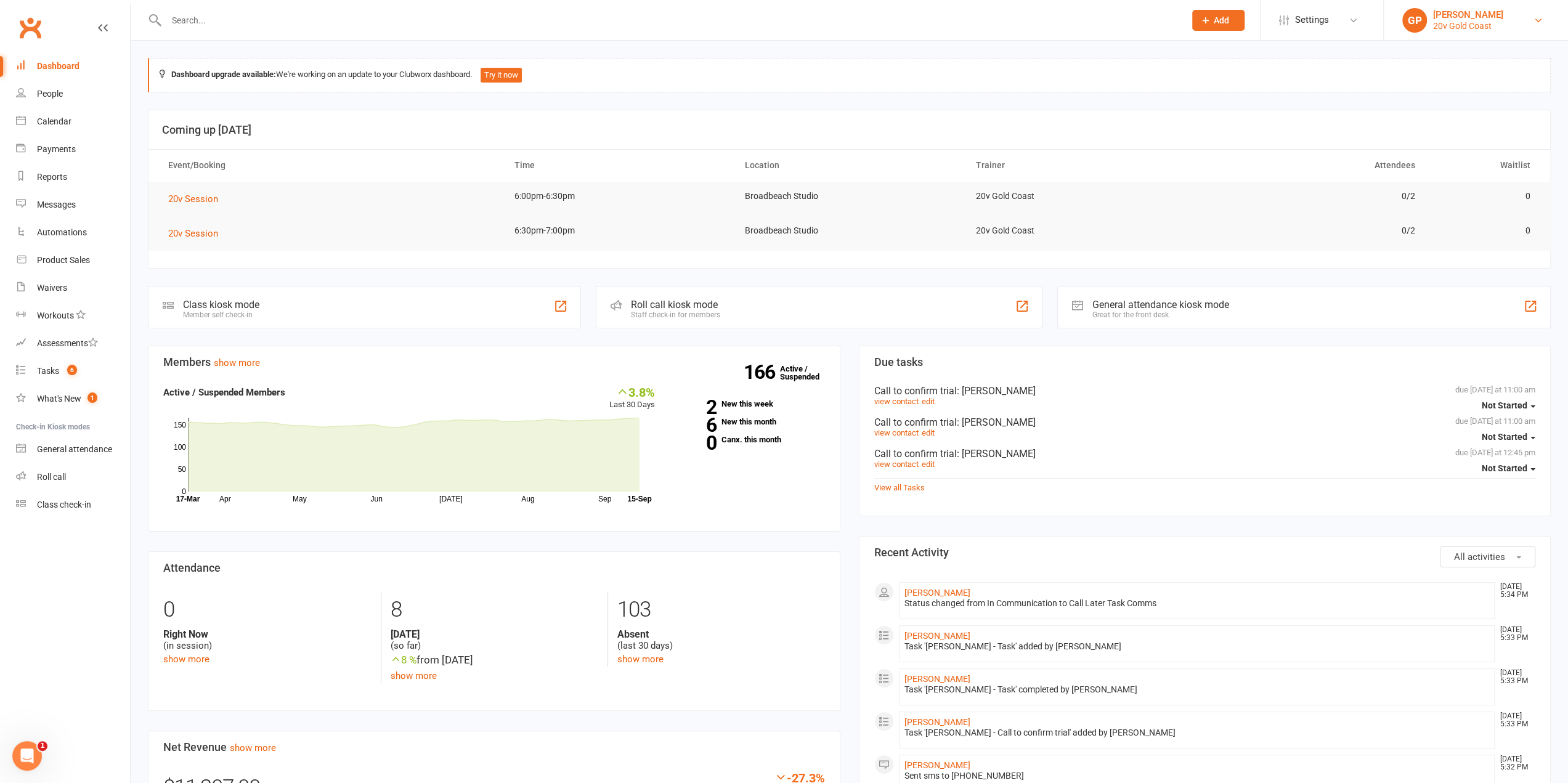
click at [1533, 28] on link "GP Graham Pearson 20v Gold Coast" at bounding box center [1476, 20] width 147 height 25
click at [1419, 312] on link "Sign out" at bounding box center [1476, 315] width 184 height 29
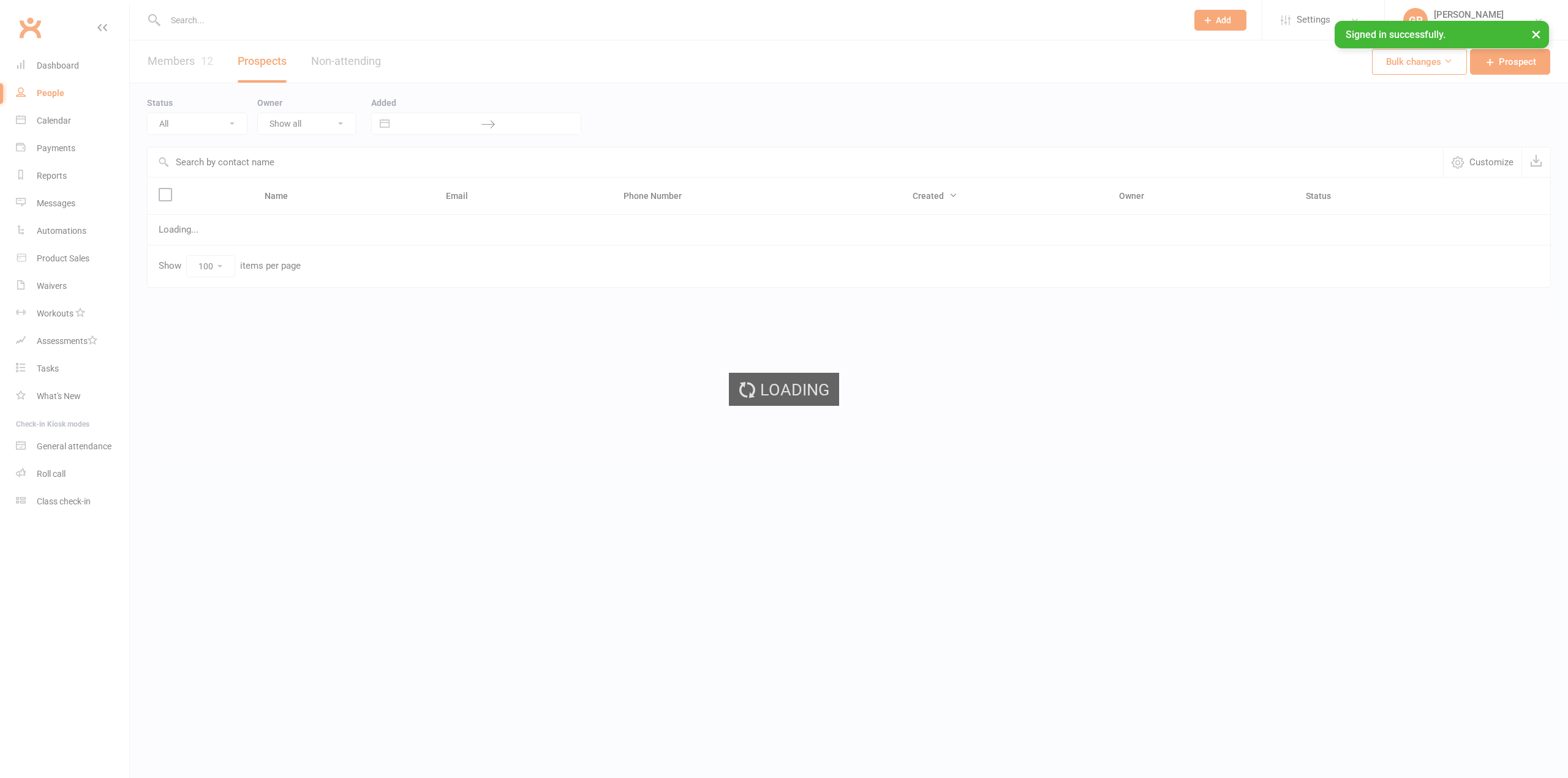
select select "100"
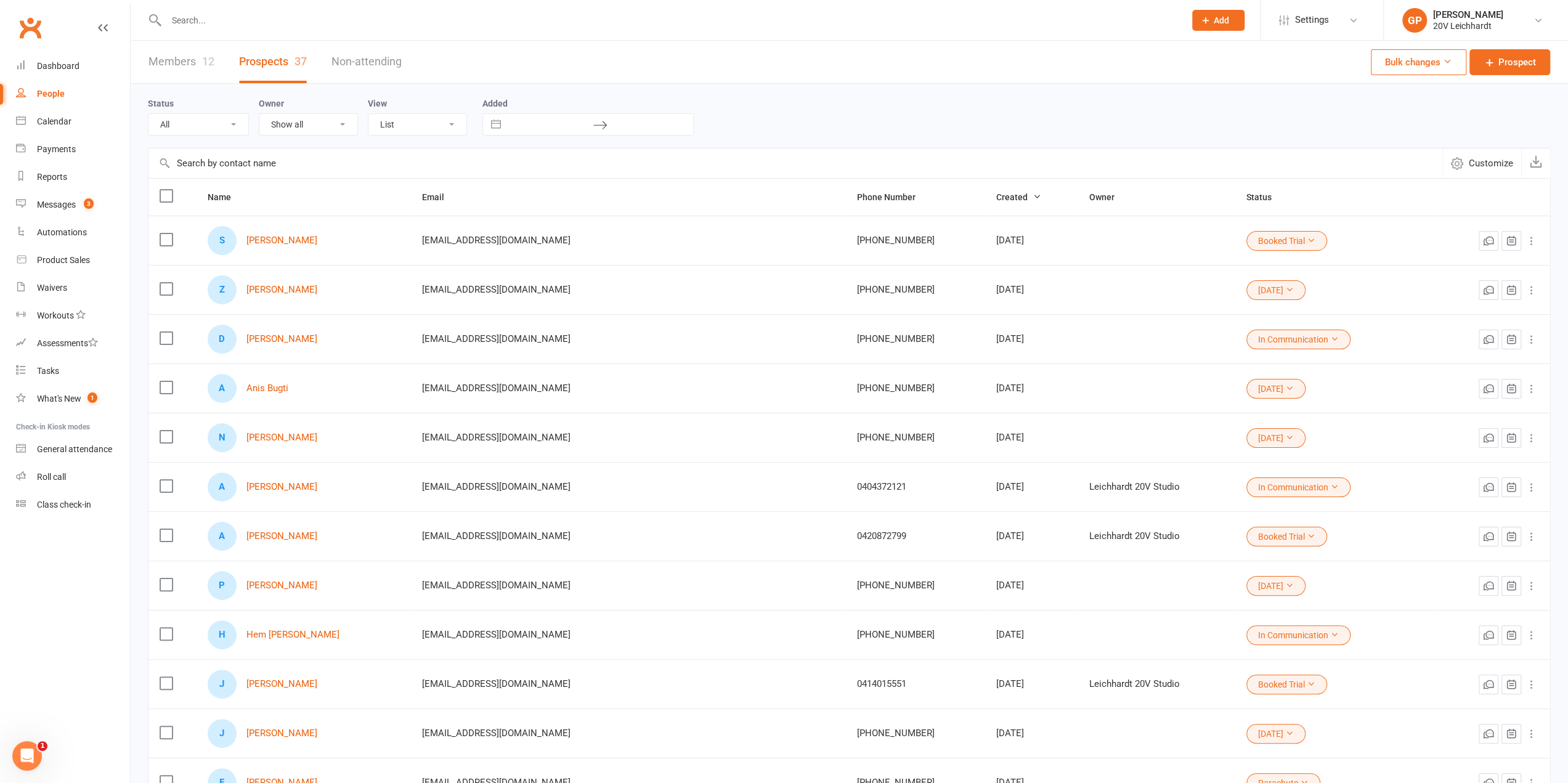
click at [1555, 13] on li "GP Graham Pearson 20V Leichhardt Signed in as: 20V Leichhardt Switch to: 20v Go…" at bounding box center [1475, 20] width 185 height 40
click at [1543, 19] on link "GP Graham Pearson 20V Leichhardt" at bounding box center [1476, 20] width 147 height 25
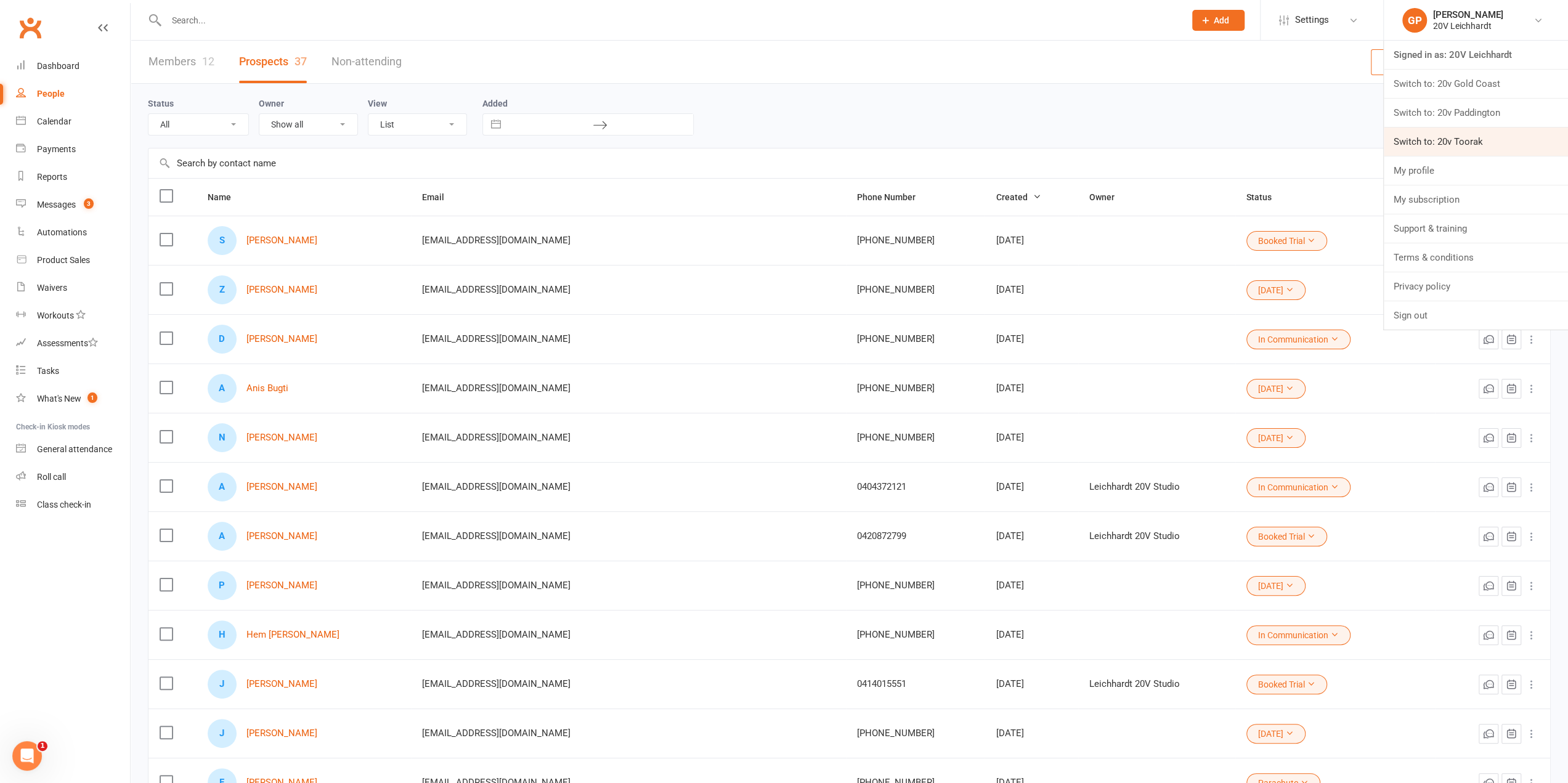
click at [1489, 127] on link "Switch to: 20v Toorak" at bounding box center [1476, 141] width 184 height 29
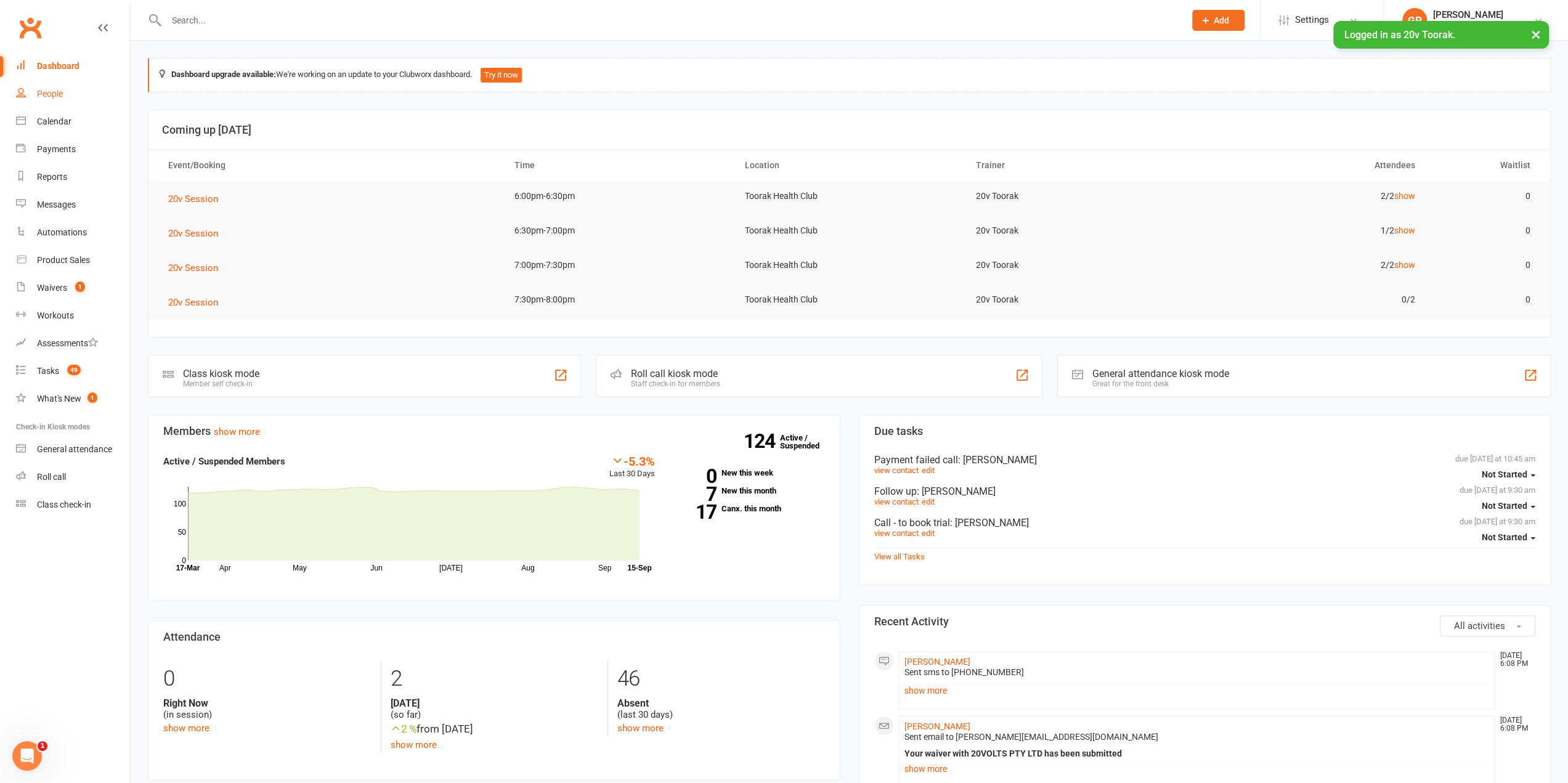
click at [50, 99] on link "People" at bounding box center [73, 94] width 114 height 28
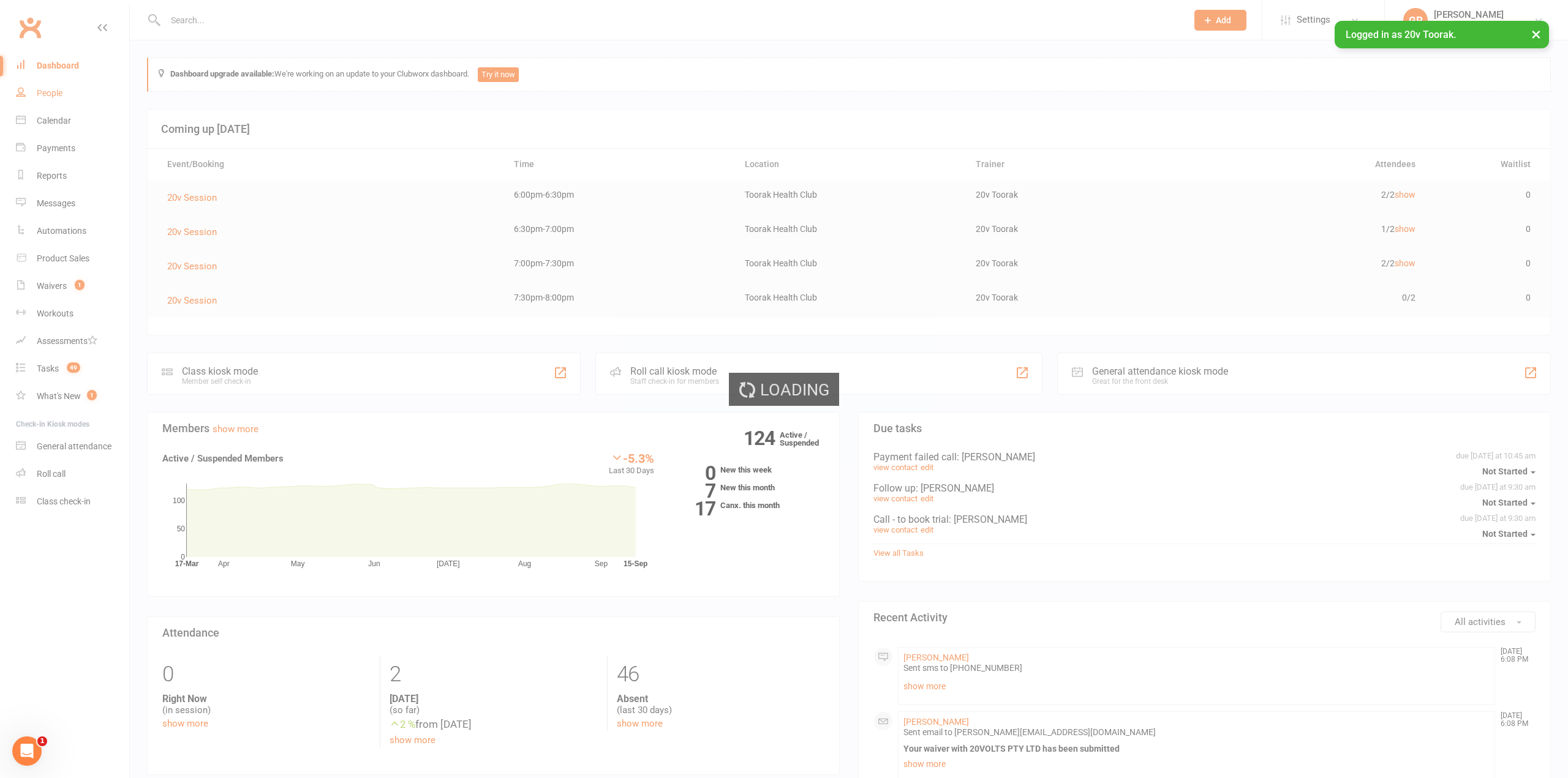
select select "100"
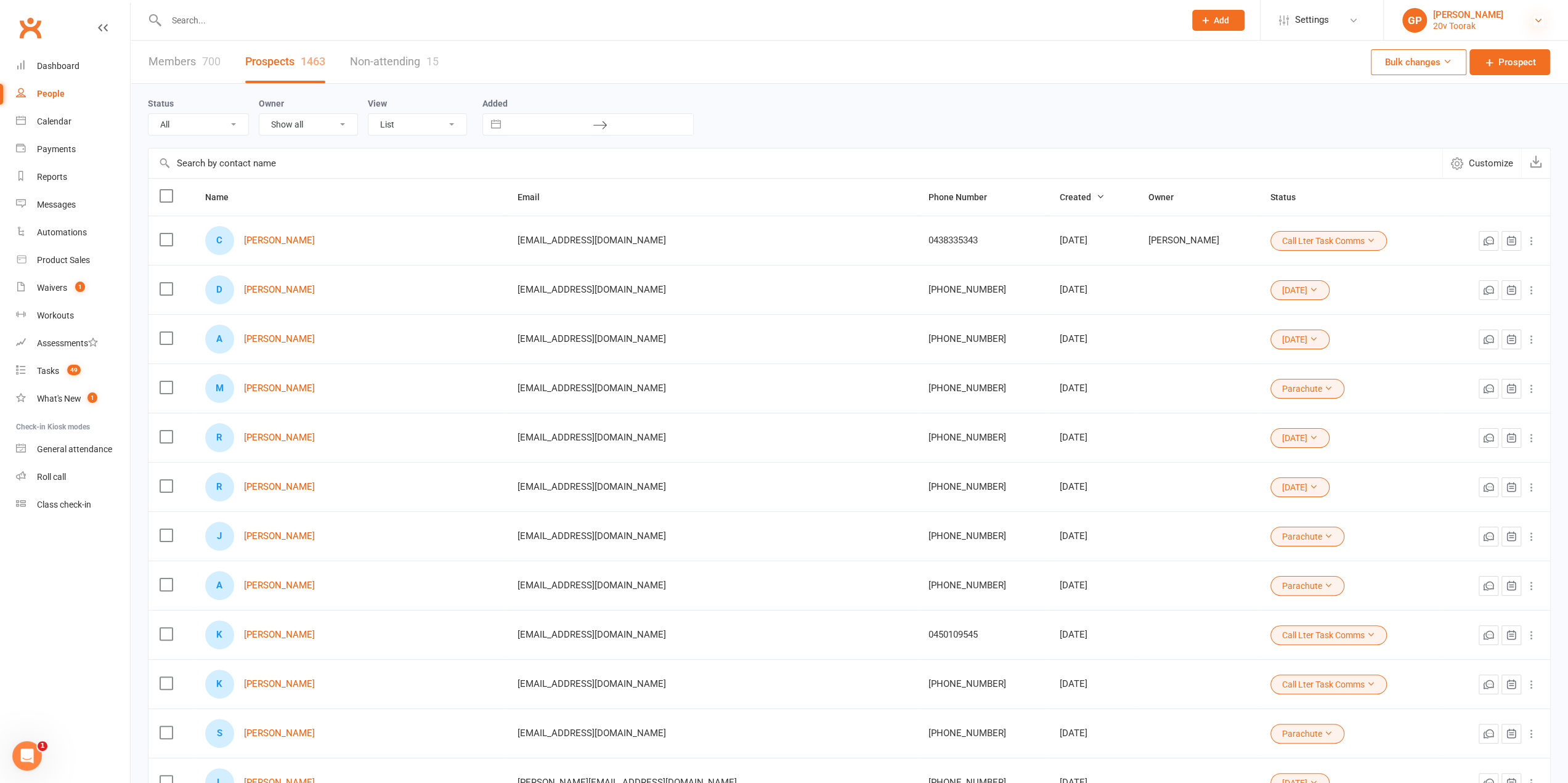
click at [1534, 23] on icon at bounding box center [1538, 20] width 10 height 10
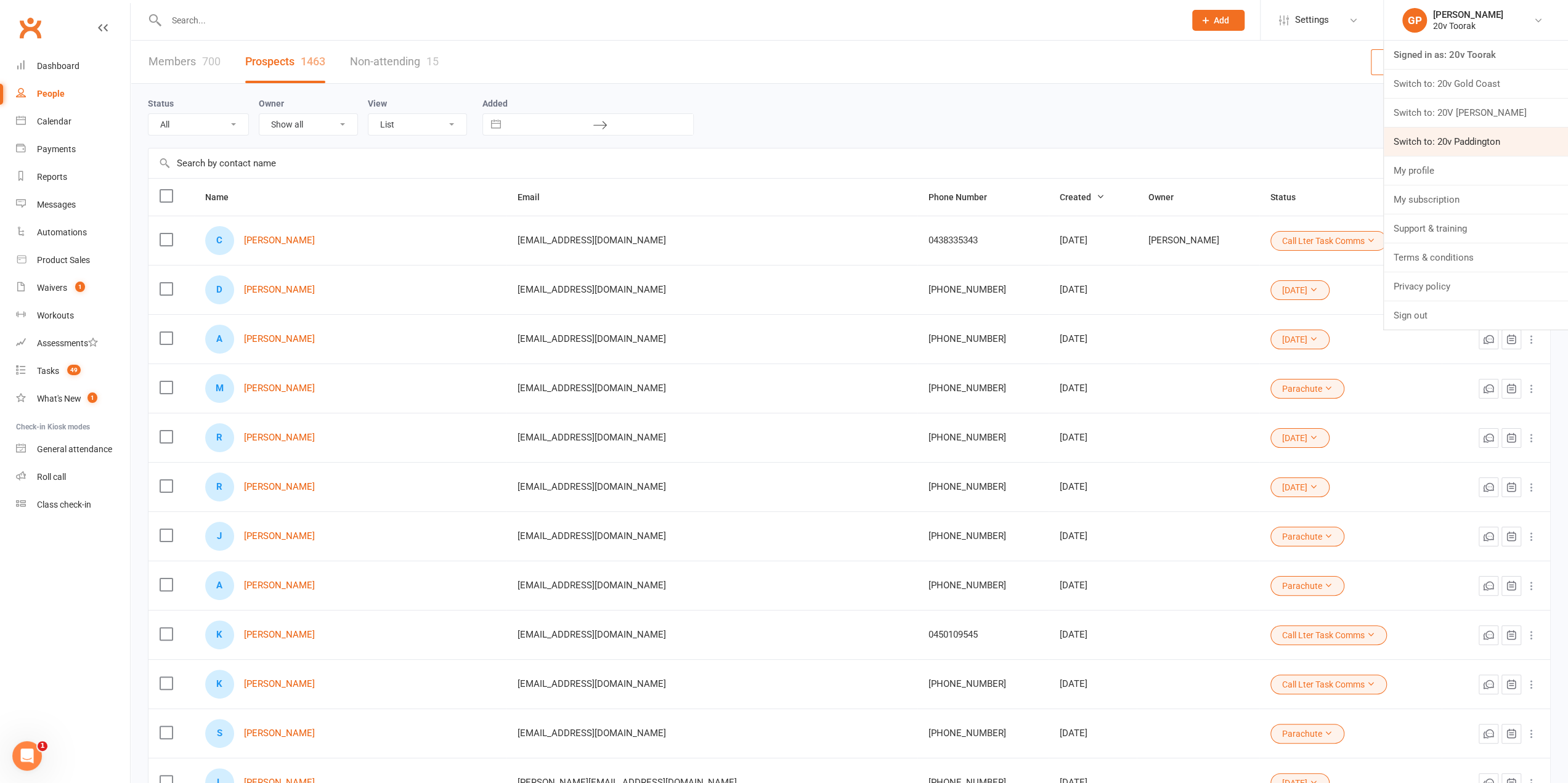
click at [1444, 145] on link "Switch to: 20v Paddington" at bounding box center [1476, 141] width 184 height 29
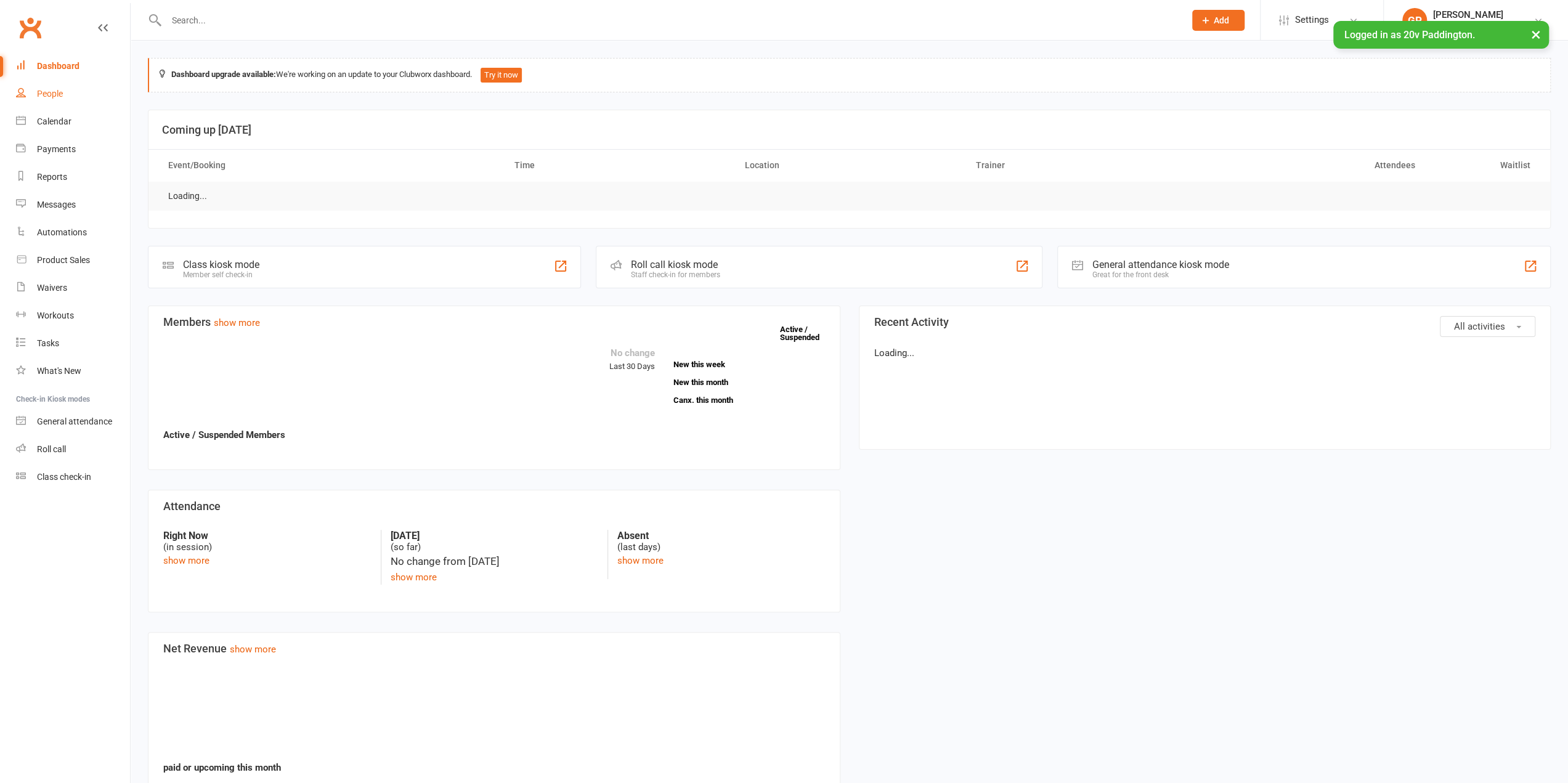
click at [57, 95] on div "People" at bounding box center [50, 93] width 26 height 10
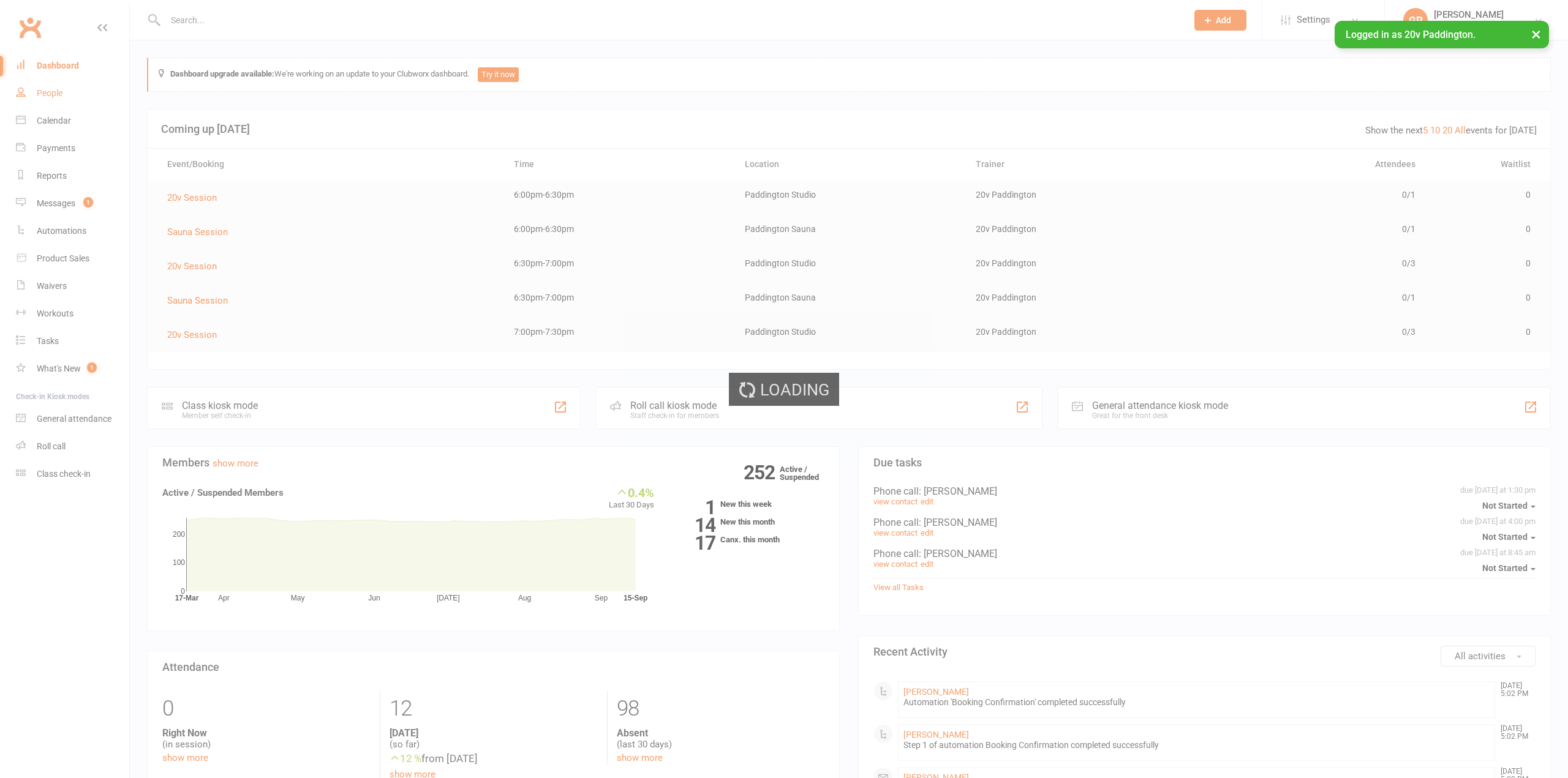
select select "100"
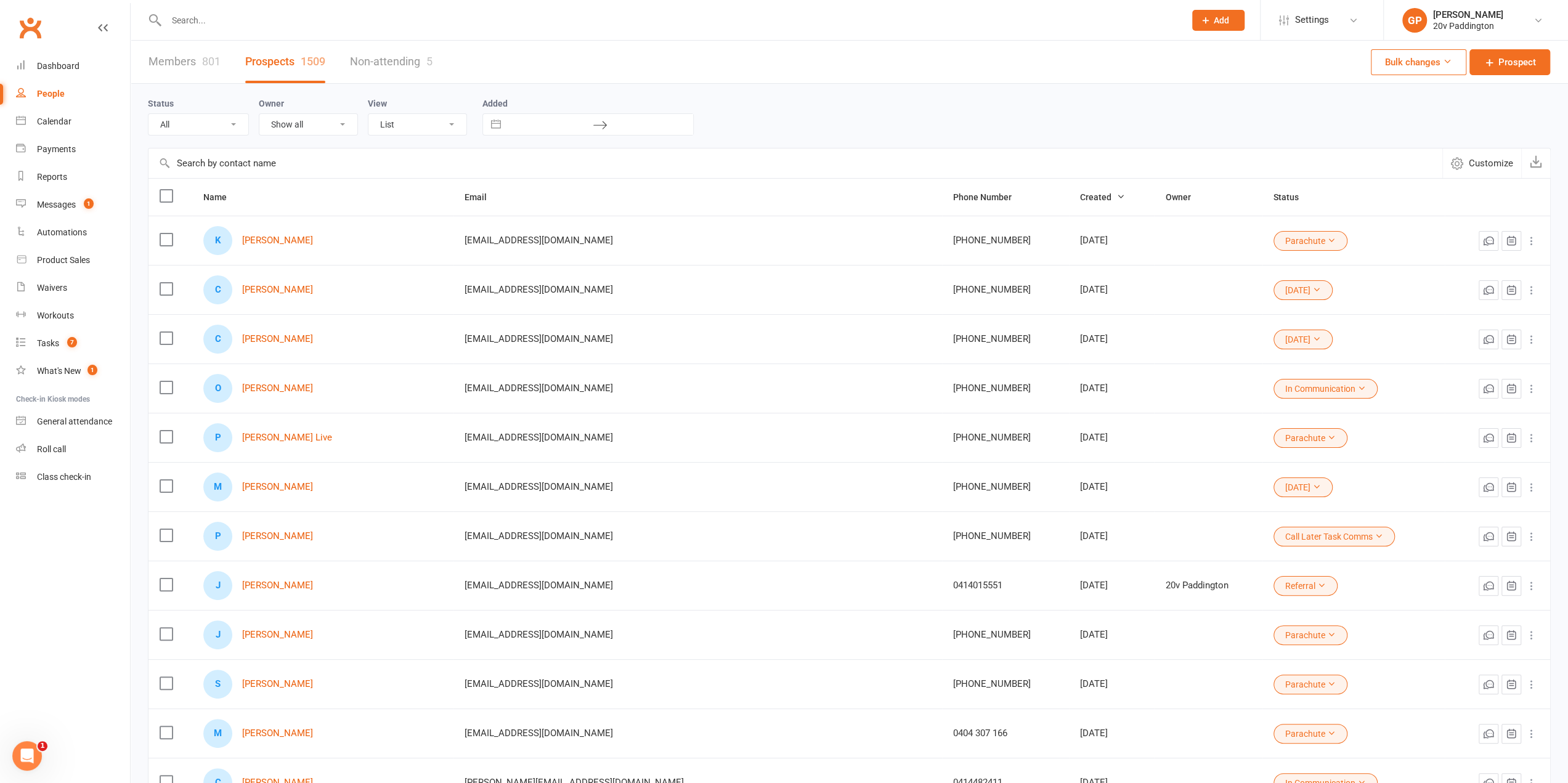
click at [1549, 28] on li "[PERSON_NAME] 20v Paddington Signed in as: 20v Paddington Switch to: 20v Gold C…" at bounding box center [1475, 20] width 185 height 40
click at [1538, 21] on icon at bounding box center [1538, 20] width 10 height 10
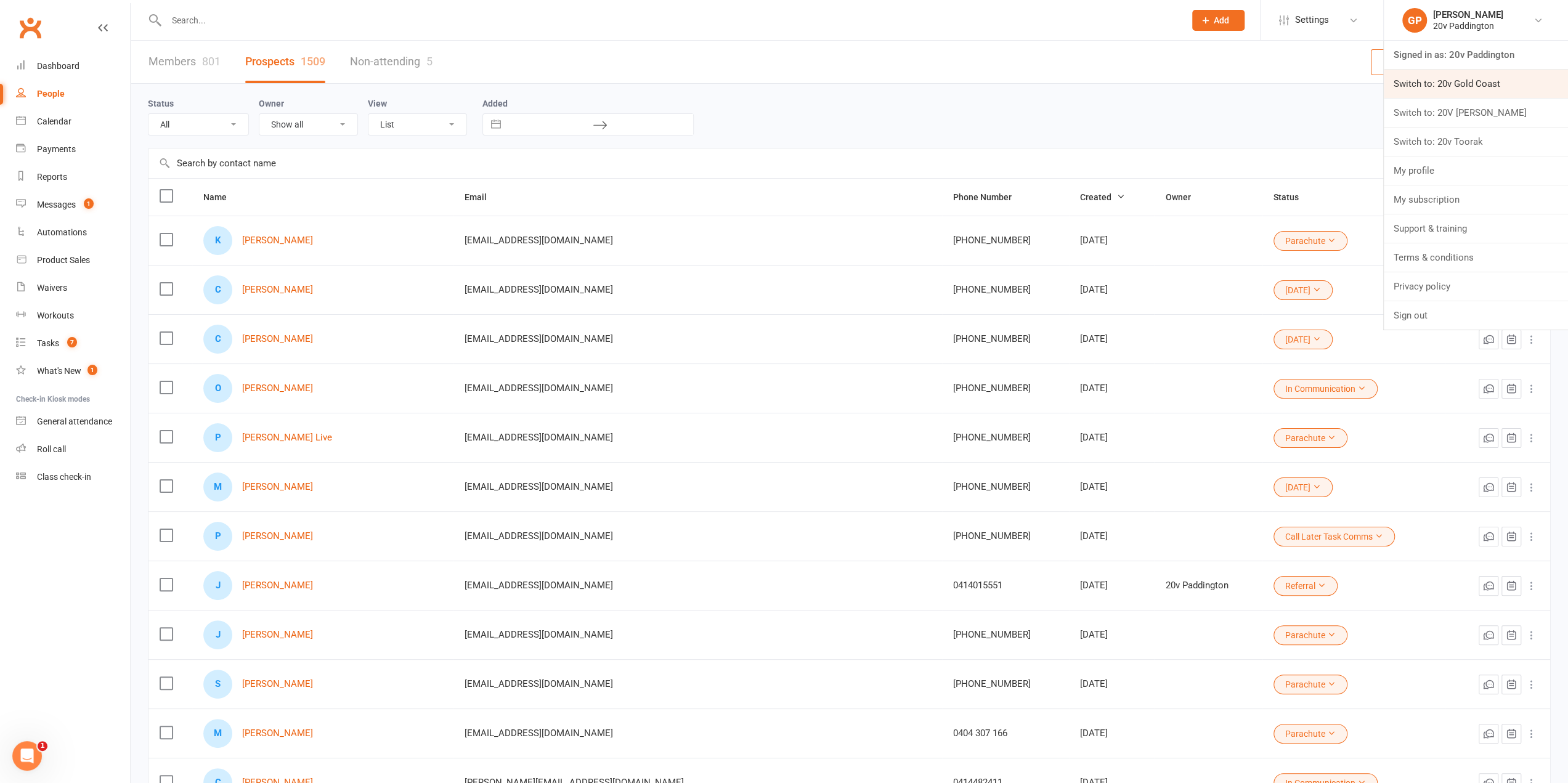
click at [1492, 74] on link "Switch to: 20v Gold Coast" at bounding box center [1476, 84] width 184 height 29
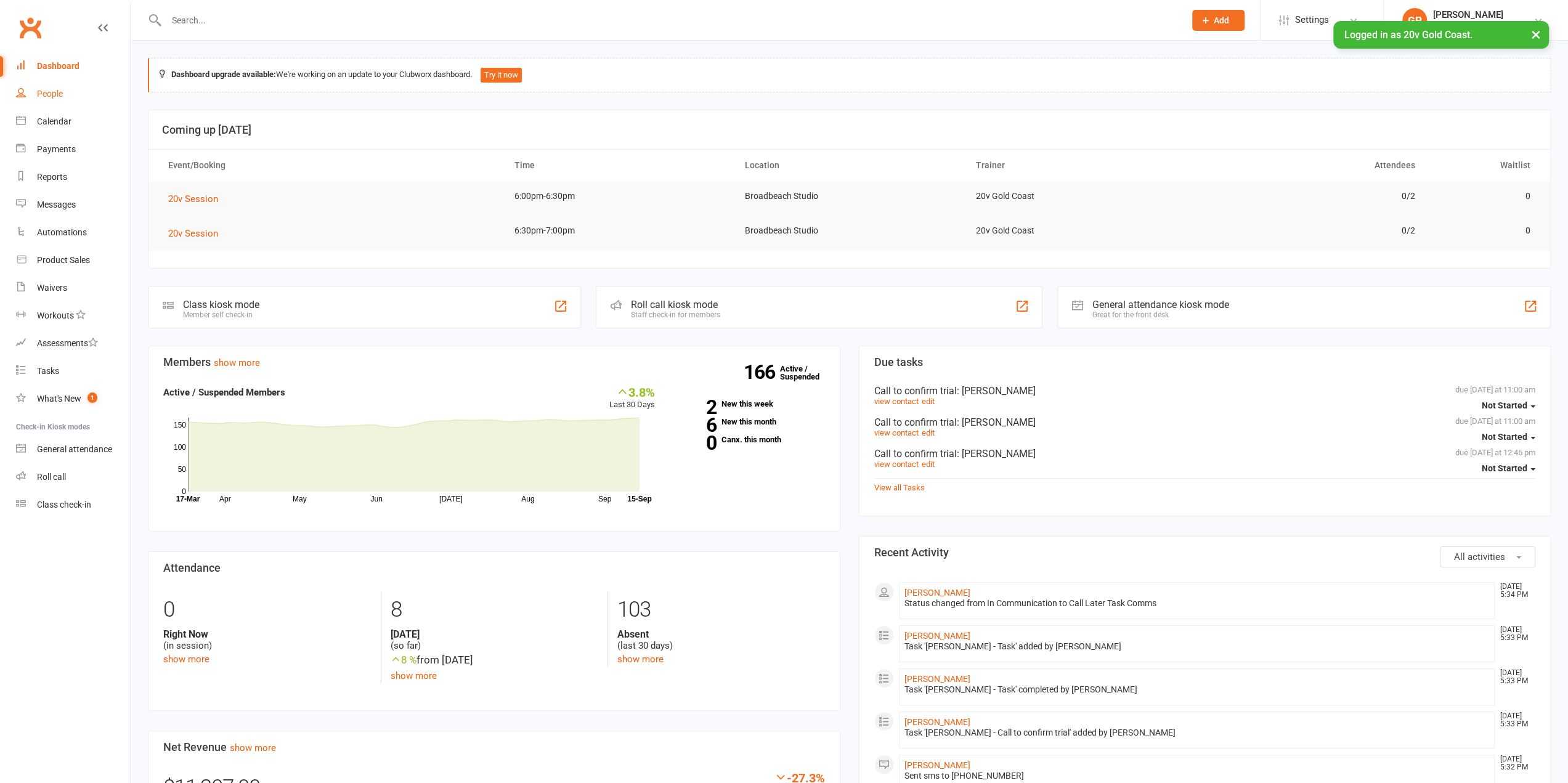
click at [50, 97] on div "People" at bounding box center [50, 93] width 26 height 10
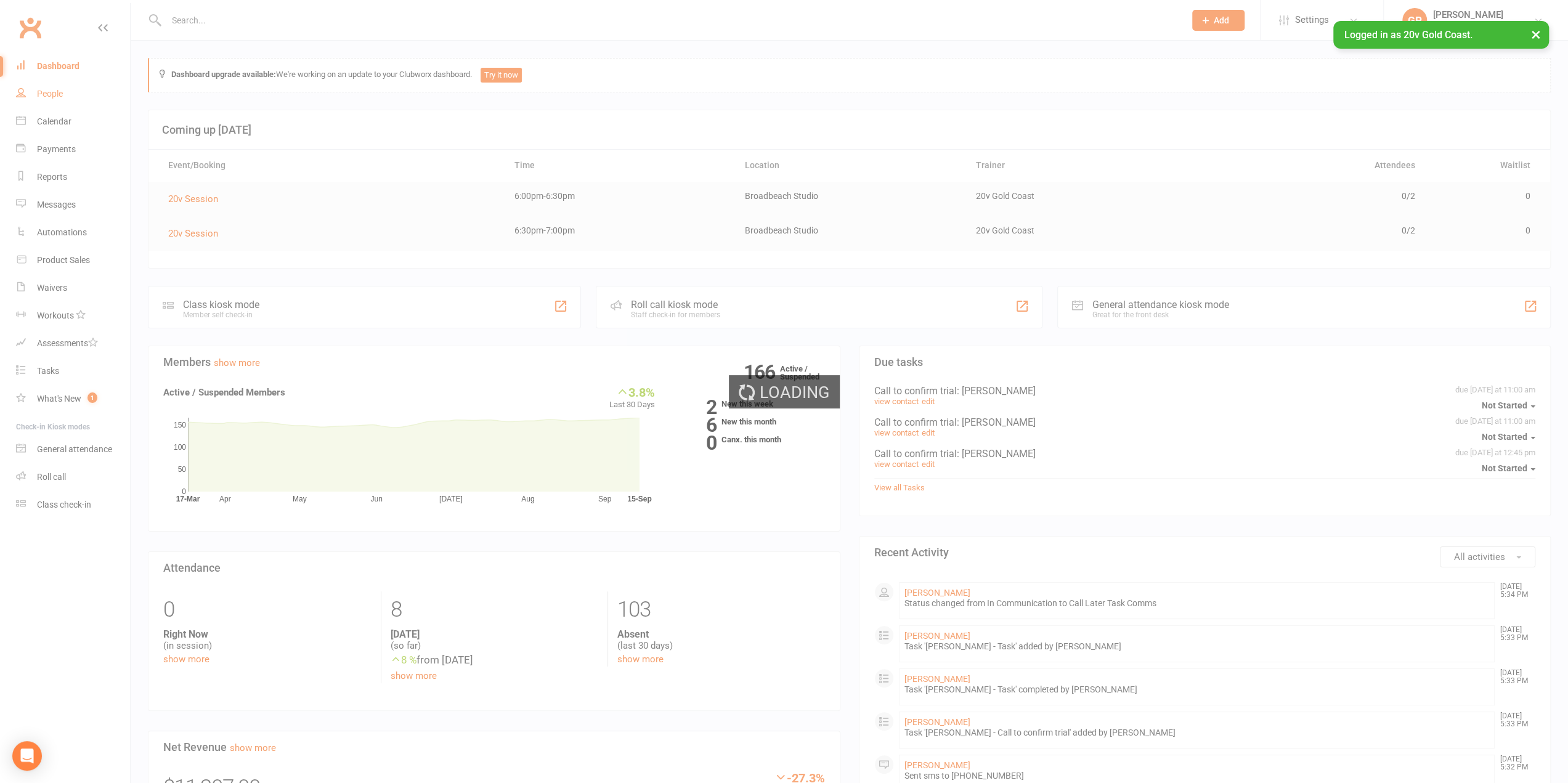
select select "100"
